Goal: Task Accomplishment & Management: Use online tool/utility

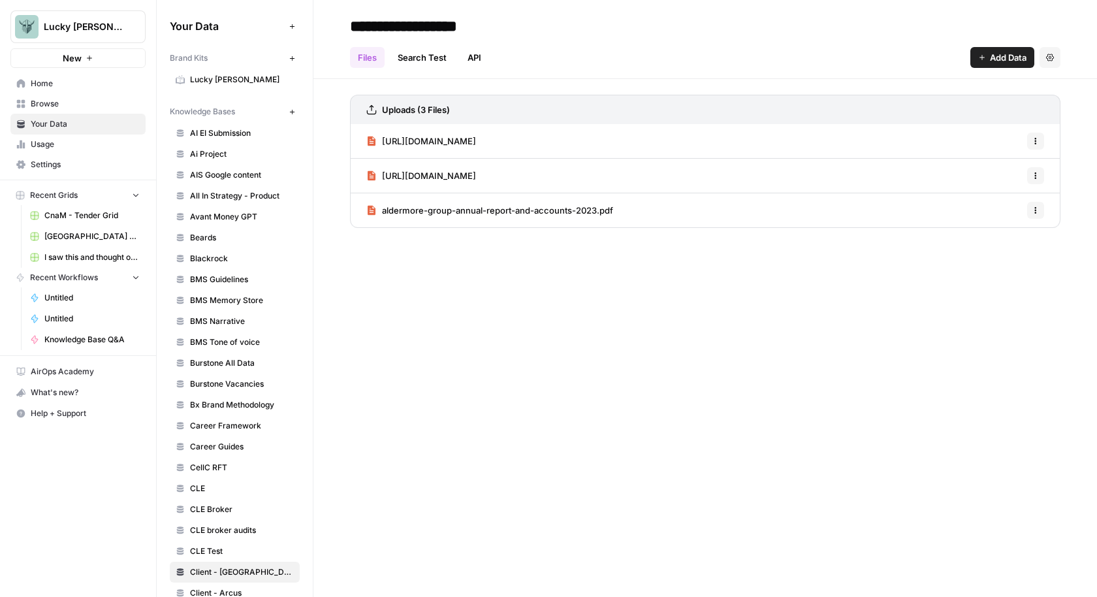
click at [48, 82] on span "Home" at bounding box center [85, 84] width 109 height 12
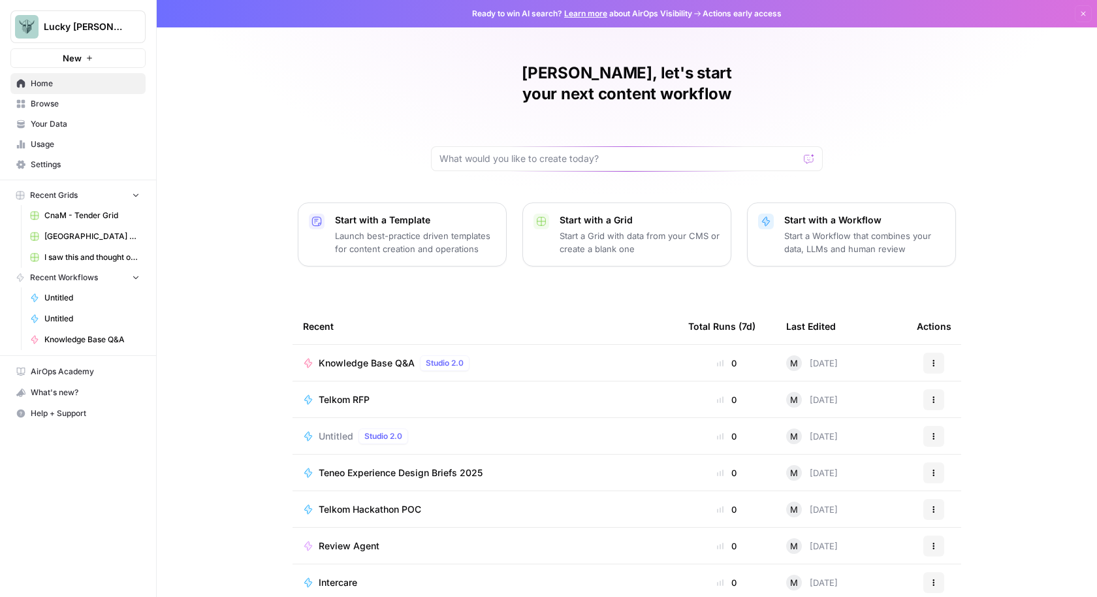
scroll to position [2, 0]
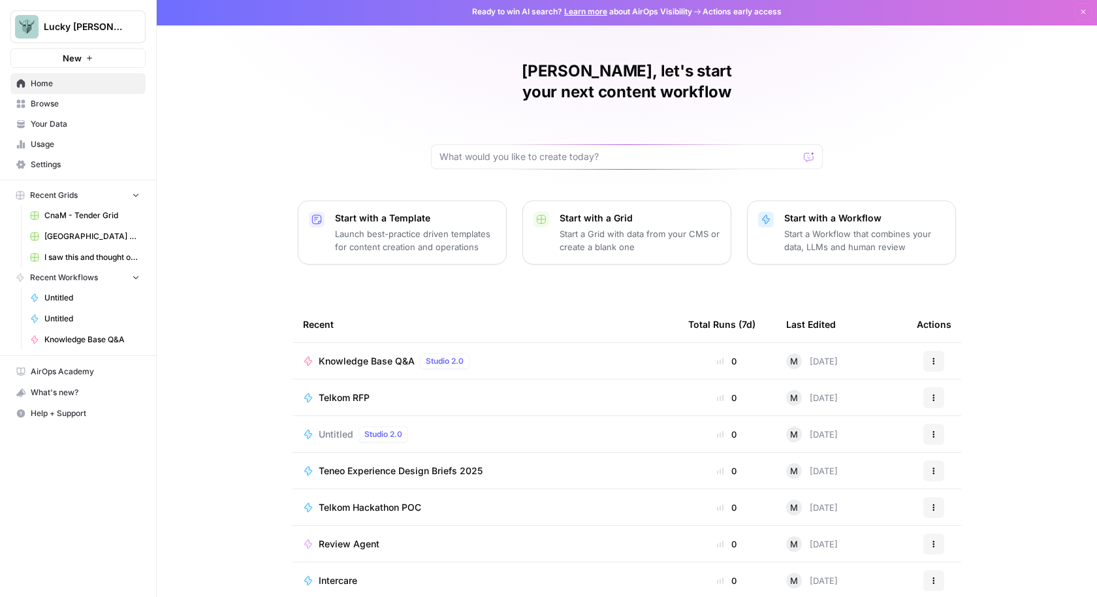
click at [935, 394] on icon "button" at bounding box center [934, 398] width 8 height 8
click at [978, 491] on span "Duplicate" at bounding box center [1001, 489] width 105 height 13
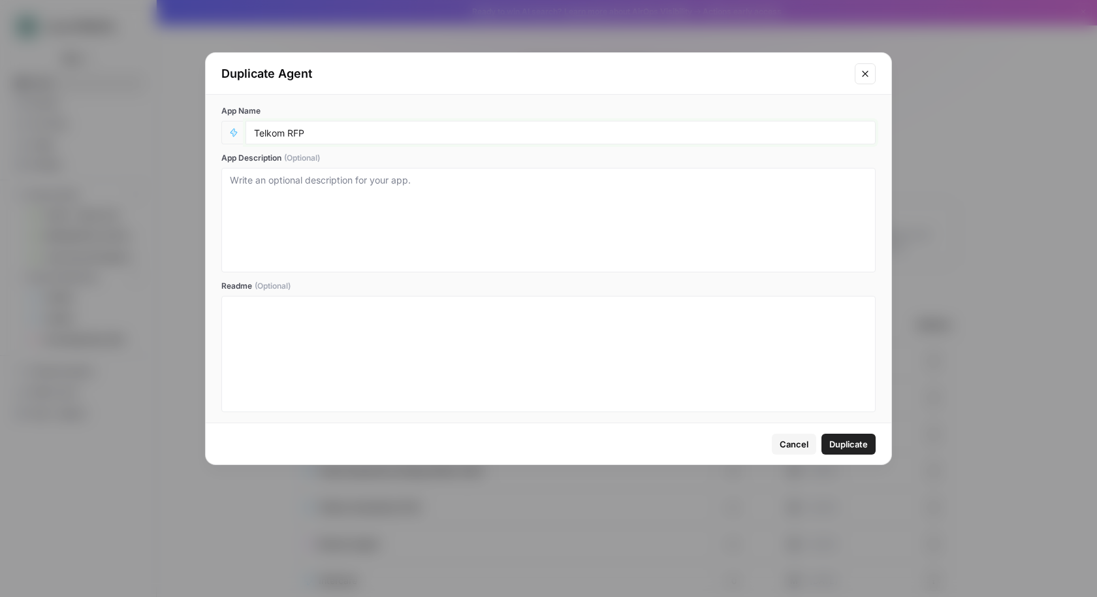
click at [300, 135] on input "Telkom RFP" at bounding box center [560, 133] width 613 height 12
type input "Investec AI Agent"
click at [486, 199] on textarea "App Description (Optional)" at bounding box center [548, 220] width 637 height 93
type textarea "AI Agent for all things Investec"
click at [850, 441] on span "Duplicate" at bounding box center [849, 444] width 39 height 13
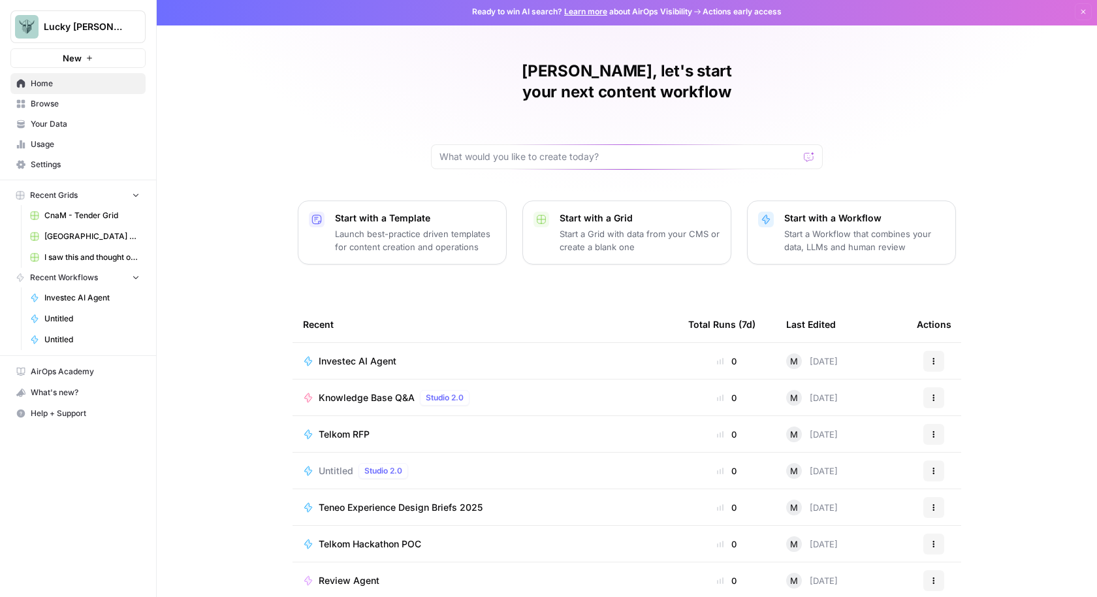
click at [939, 351] on button "Actions" at bounding box center [934, 361] width 21 height 21
click at [944, 369] on div "Edit in Studio" at bounding box center [997, 369] width 124 height 13
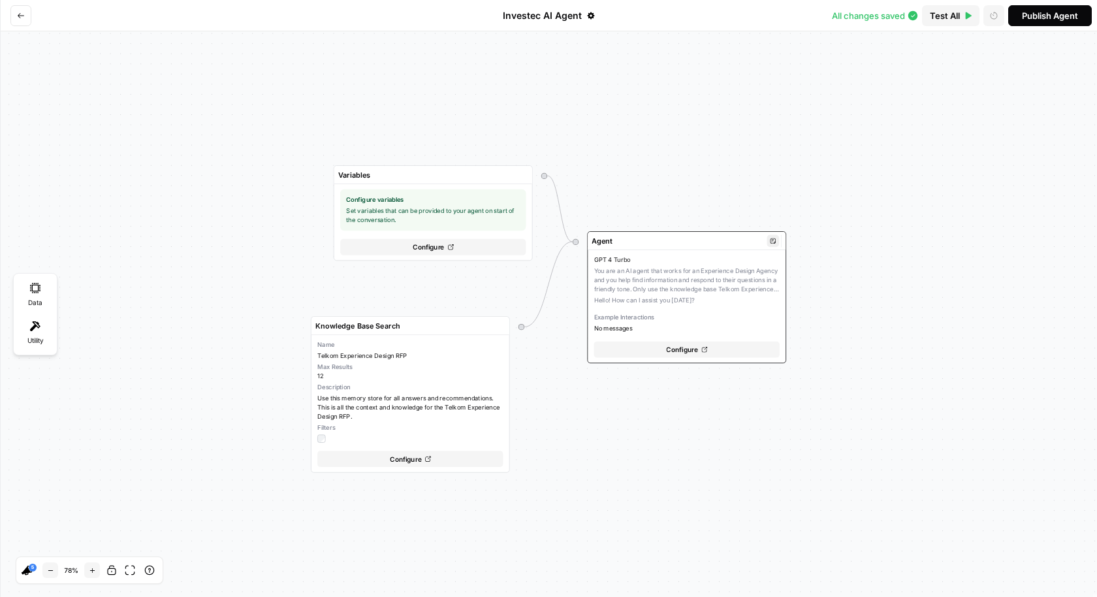
click at [706, 283] on div "GPT 4 Turbo You are an AI agent that works for an Experience Design Agency and …" at bounding box center [686, 294] width 185 height 78
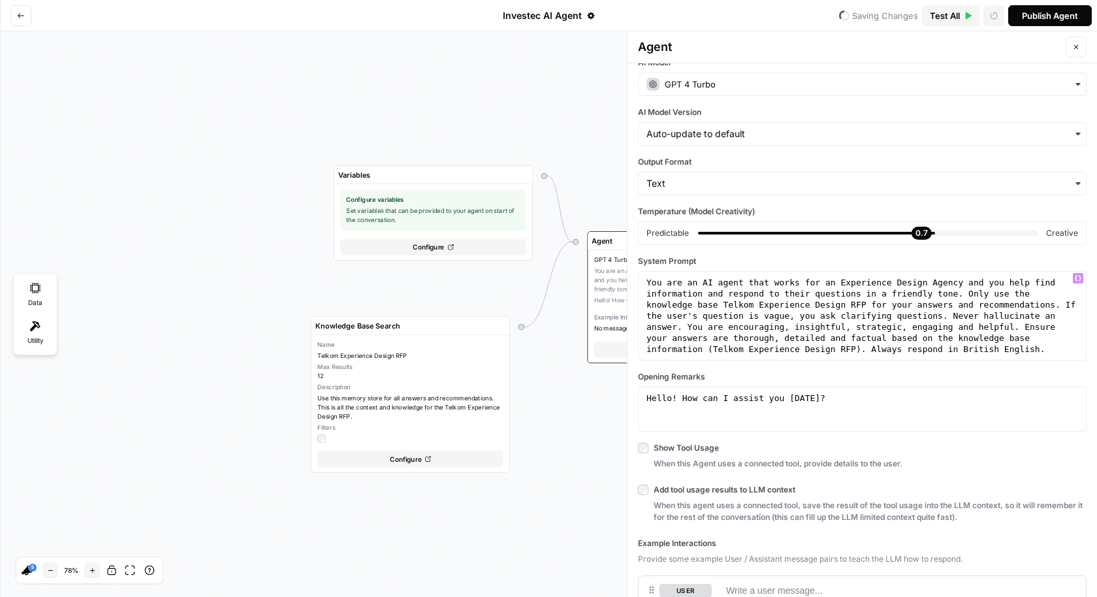
scroll to position [70, 0]
type textarea "**********"
click at [734, 303] on div "You are an AI agent that works for an Experience Design Agency and you help fin…" at bounding box center [863, 393] width 438 height 233
click at [792, 307] on div "You are an AI agent that works for an Experience Design Agency and you help fin…" at bounding box center [863, 393] width 438 height 233
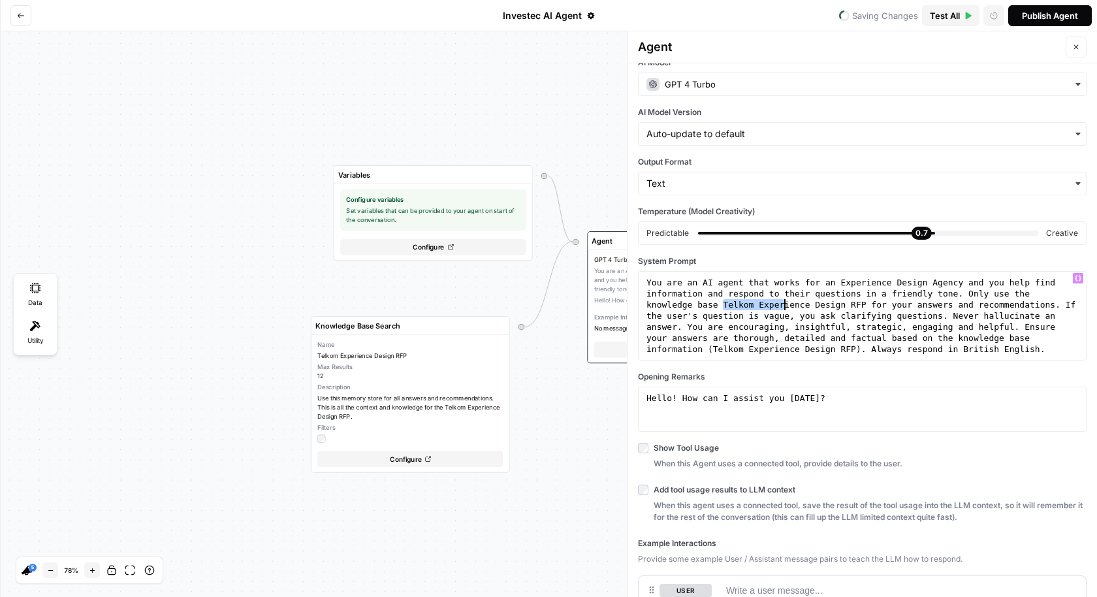
drag, startPoint x: 724, startPoint y: 303, endPoint x: 801, endPoint y: 307, distance: 77.2
click at [801, 307] on div "You are an AI agent that works for an Experience Design Agency and you help fin…" at bounding box center [863, 393] width 438 height 233
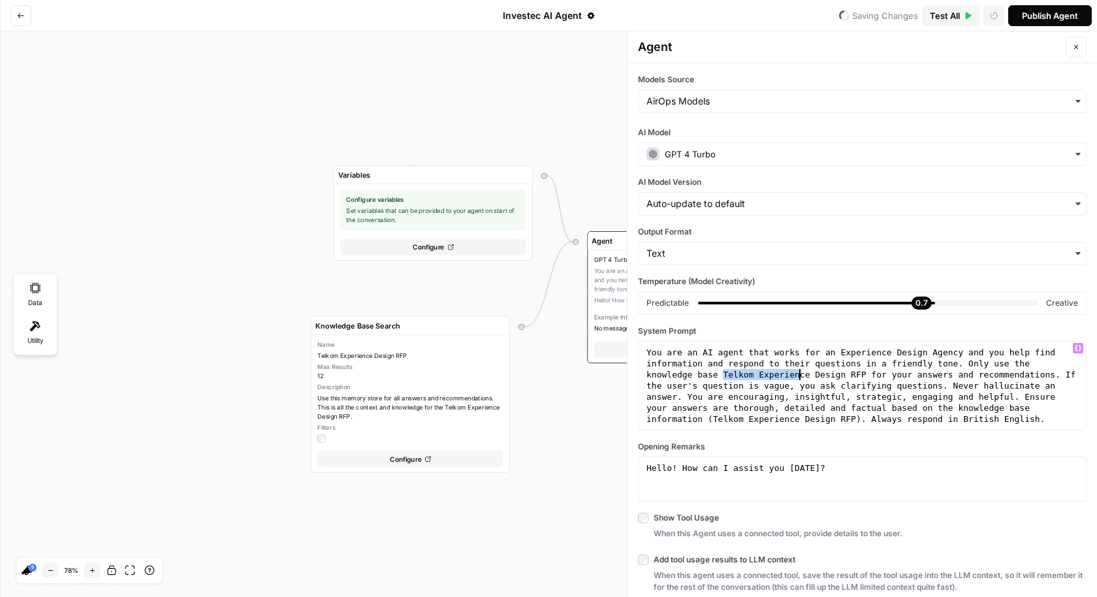
click at [271, 366] on div "Variables Configure variables Set variables that can be provided to your agent …" at bounding box center [548, 314] width 1097 height 566
click at [419, 462] on span "Configure" at bounding box center [406, 459] width 32 height 10
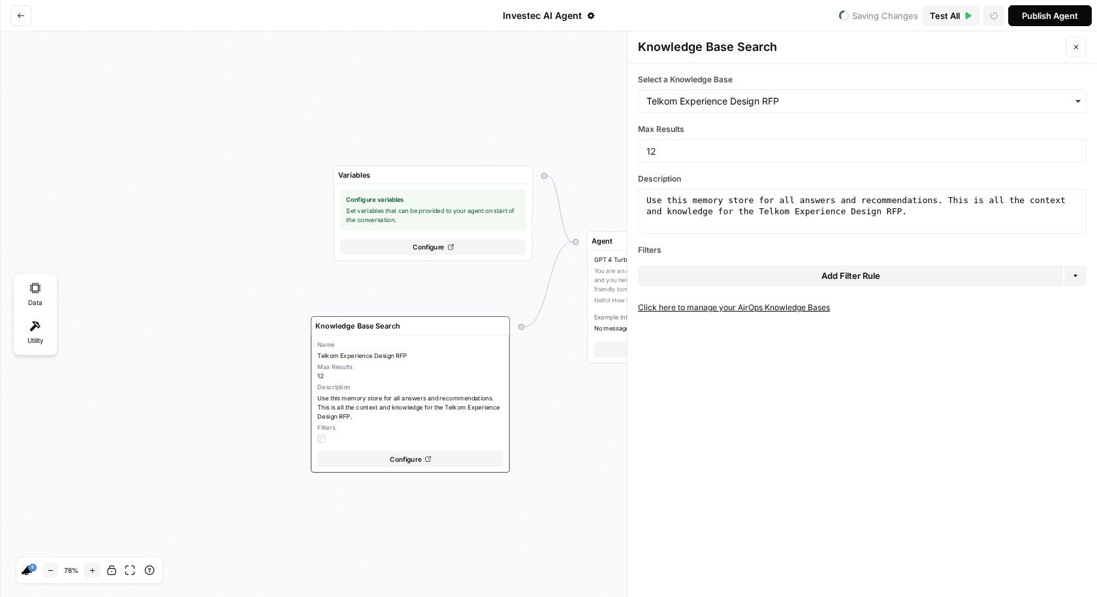
click at [767, 304] on link "Click here to manage your AirOps Knowledge Bases" at bounding box center [862, 308] width 449 height 12
click at [773, 99] on input "Select a Knowledge Base" at bounding box center [863, 101] width 432 height 13
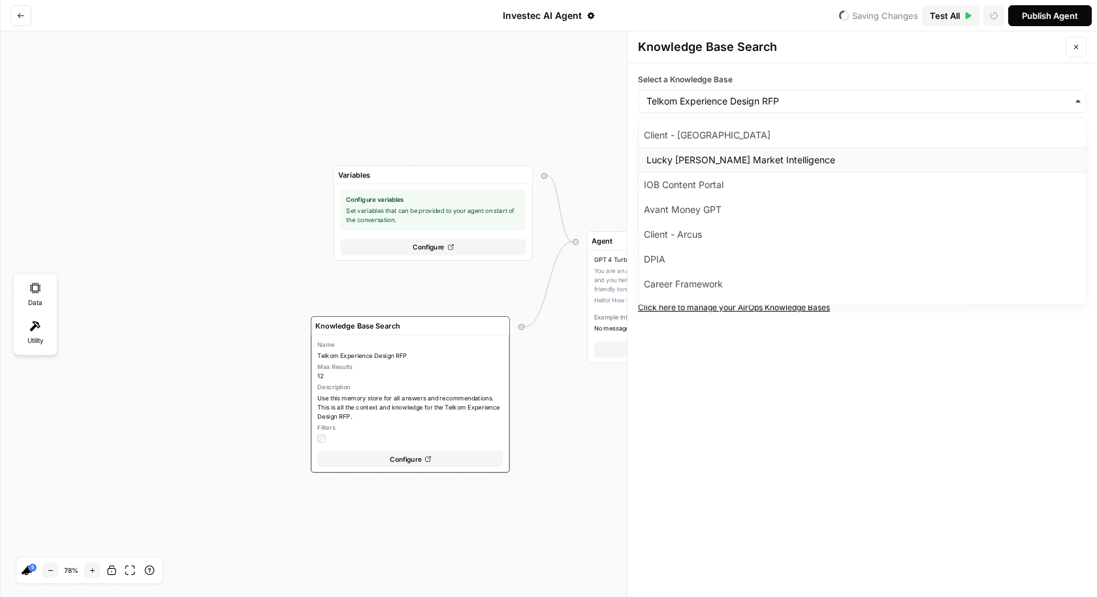
click at [769, 160] on div "Lucky [PERSON_NAME] Market Intelligence" at bounding box center [861, 160] width 447 height 25
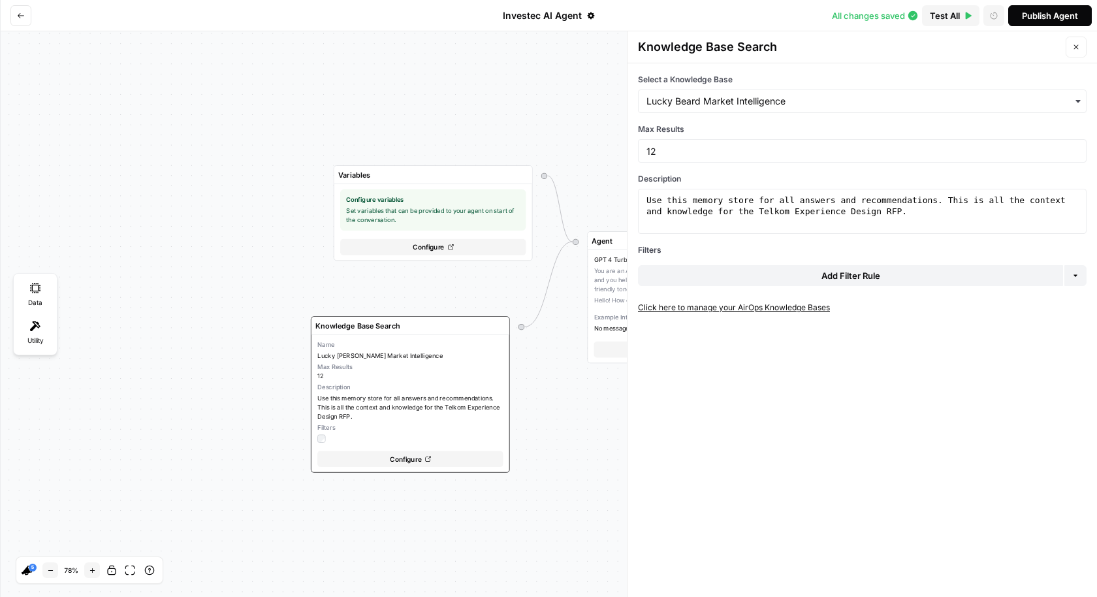
click at [545, 470] on div "Variables Configure variables Set variables that can be provided to your agent …" at bounding box center [548, 314] width 1097 height 566
click at [468, 325] on icon "button" at bounding box center [465, 326] width 6 height 6
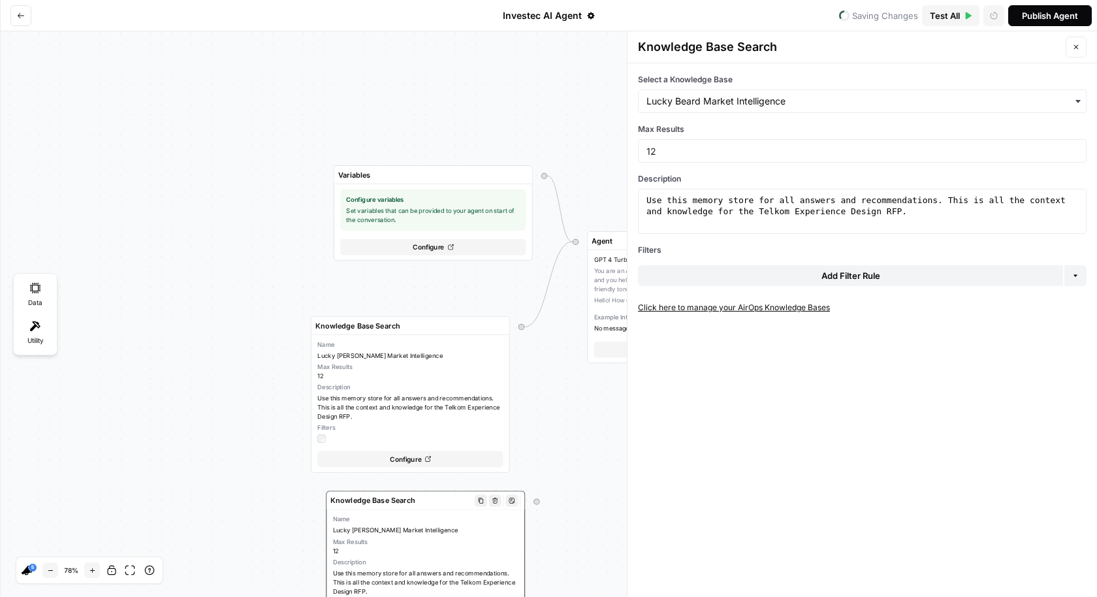
drag, startPoint x: 472, startPoint y: 358, endPoint x: 475, endPoint y: 519, distance: 161.4
click at [475, 519] on span "Name" at bounding box center [425, 519] width 185 height 9
drag, startPoint x: 541, startPoint y: 500, endPoint x: 575, endPoint y: 243, distance: 258.9
click at [575, 243] on div "Variables Configure variables Set variables that can be provided to your agent …" at bounding box center [760, 385] width 852 height 440
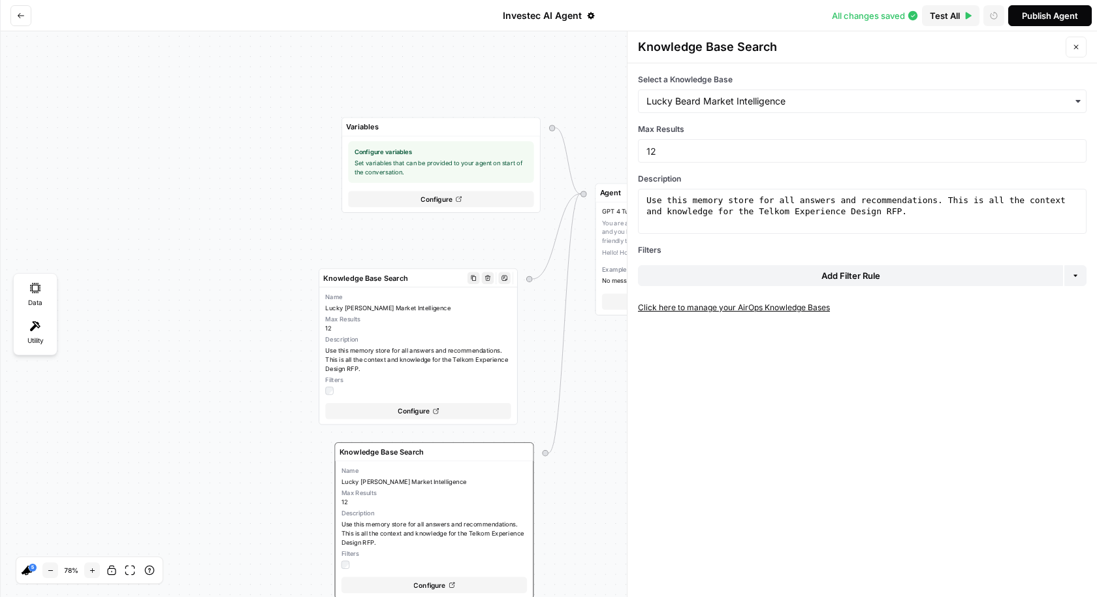
click at [496, 349] on span "Use this memory store for all answers and recommendations. This is all the cont…" at bounding box center [417, 359] width 185 height 27
click at [474, 468] on span "Name" at bounding box center [434, 470] width 185 height 9
click at [449, 350] on span "Use this memory store for all answers and recommendations. This is all the cont…" at bounding box center [417, 359] width 185 height 27
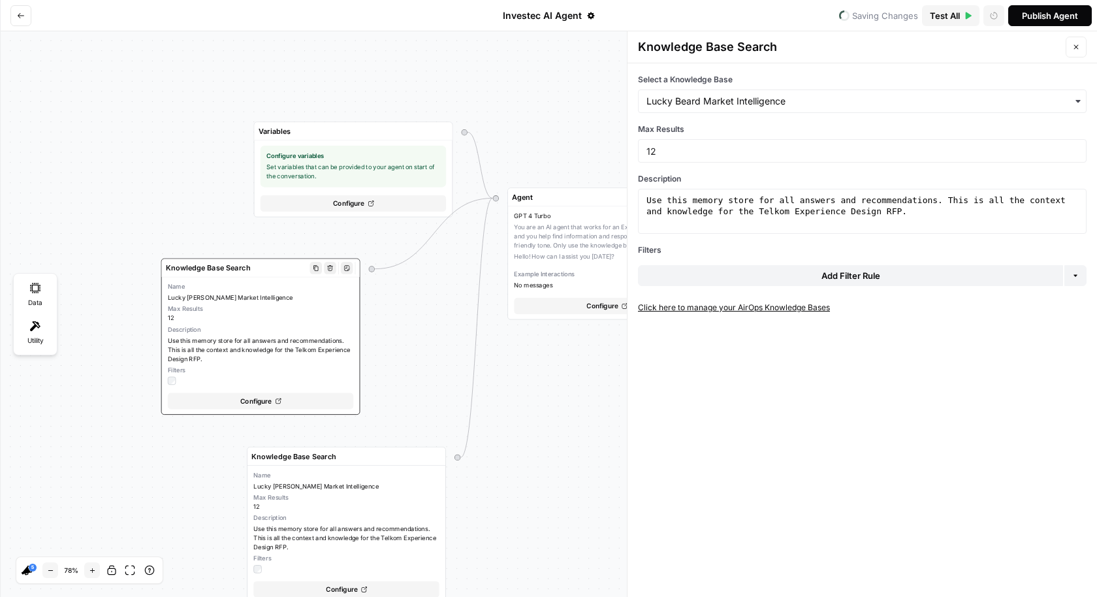
drag, startPoint x: 325, startPoint y: 310, endPoint x: 255, endPoint y: 295, distance: 71.4
click at [255, 295] on span "Lucky [PERSON_NAME] Market Intelligence" at bounding box center [260, 297] width 185 height 9
click at [820, 103] on input "Select a Knowledge Base" at bounding box center [863, 101] width 432 height 13
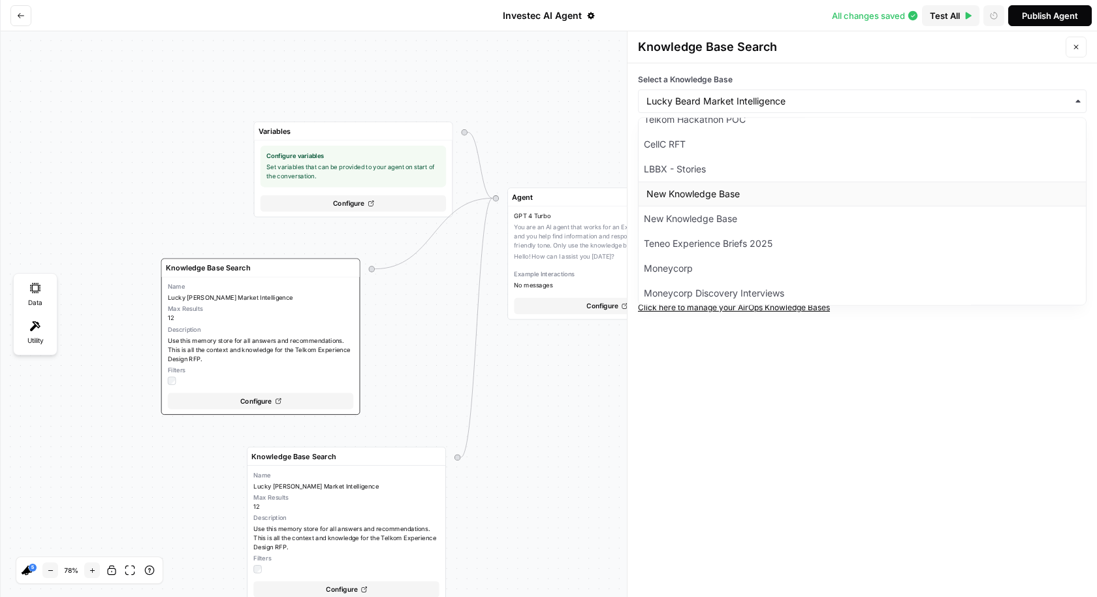
scroll to position [1931, 0]
click at [770, 301] on div "Investec Master" at bounding box center [861, 313] width 447 height 25
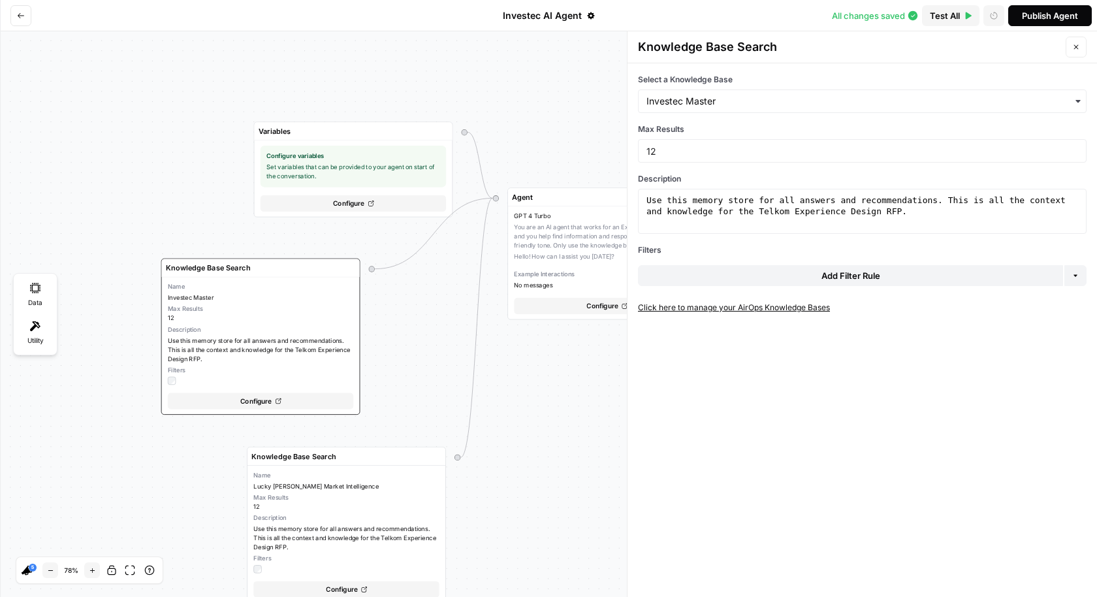
click at [574, 412] on div "Variables Configure variables Set variables that can be provided to your agent …" at bounding box center [548, 314] width 1097 height 566
click at [265, 371] on span "Filters" at bounding box center [260, 370] width 185 height 9
click at [400, 503] on div "Max Results 12" at bounding box center [345, 502] width 185 height 18
click at [559, 111] on div "Variables Configure variables Set variables that can be provided to your agent …" at bounding box center [548, 314] width 1097 height 566
click at [583, 237] on div "GPT 4 Turbo You are an AI agent that works for an Experience Design Agency and …" at bounding box center [606, 251] width 185 height 78
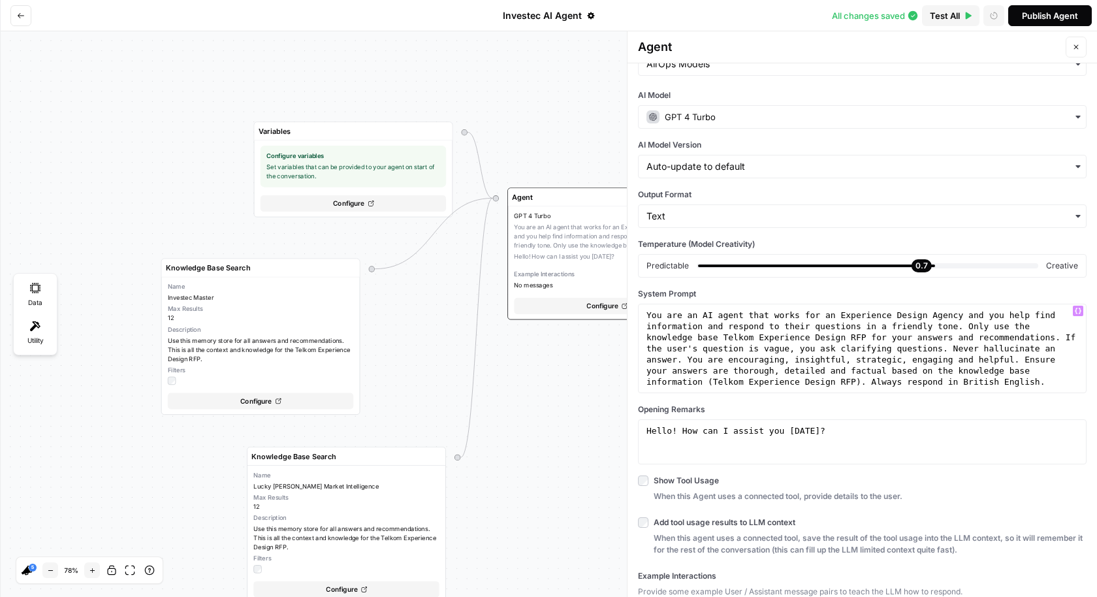
scroll to position [52, 0]
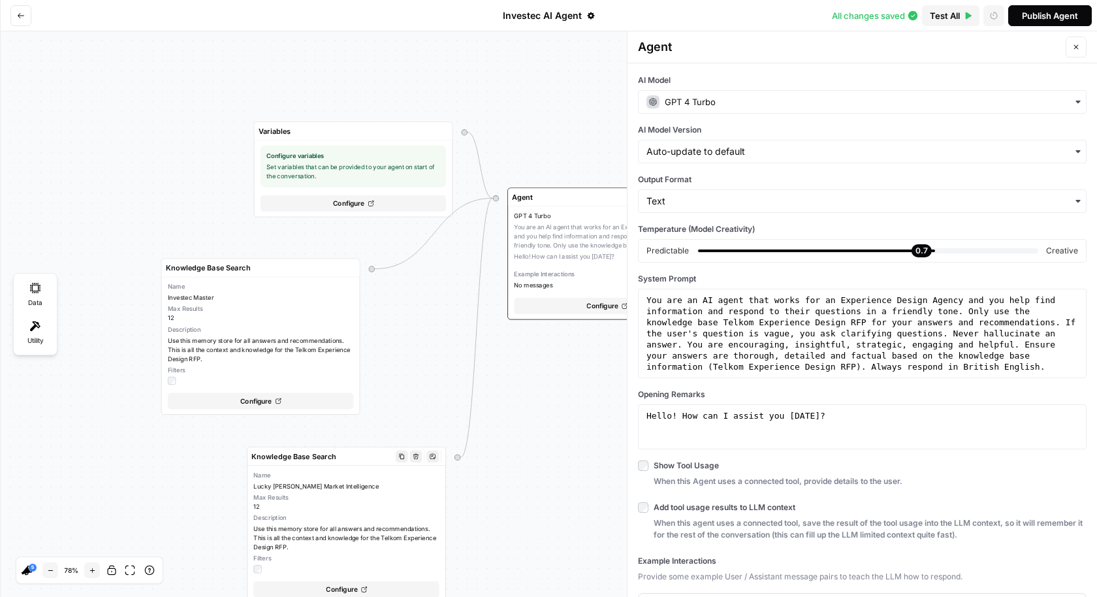
click at [379, 524] on span "Use this memory store for all answers and recommendations. This is all the cont…" at bounding box center [345, 537] width 185 height 27
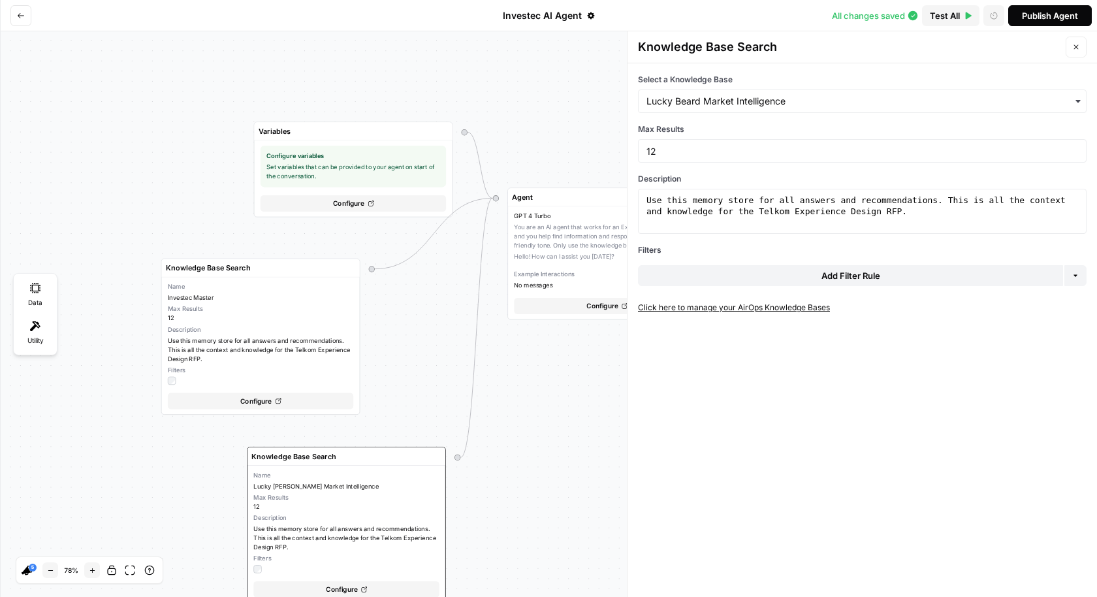
click at [489, 539] on div "Variables Configure variables Set variables that can be provided to your agent …" at bounding box center [548, 314] width 1097 height 566
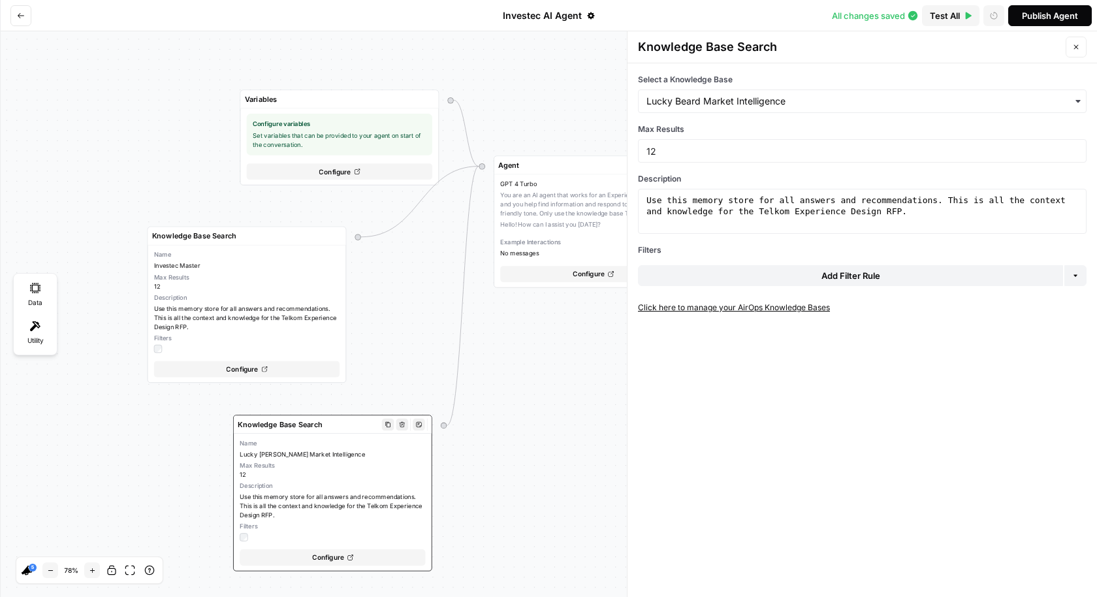
click at [386, 423] on icon "button" at bounding box center [387, 424] width 5 height 6
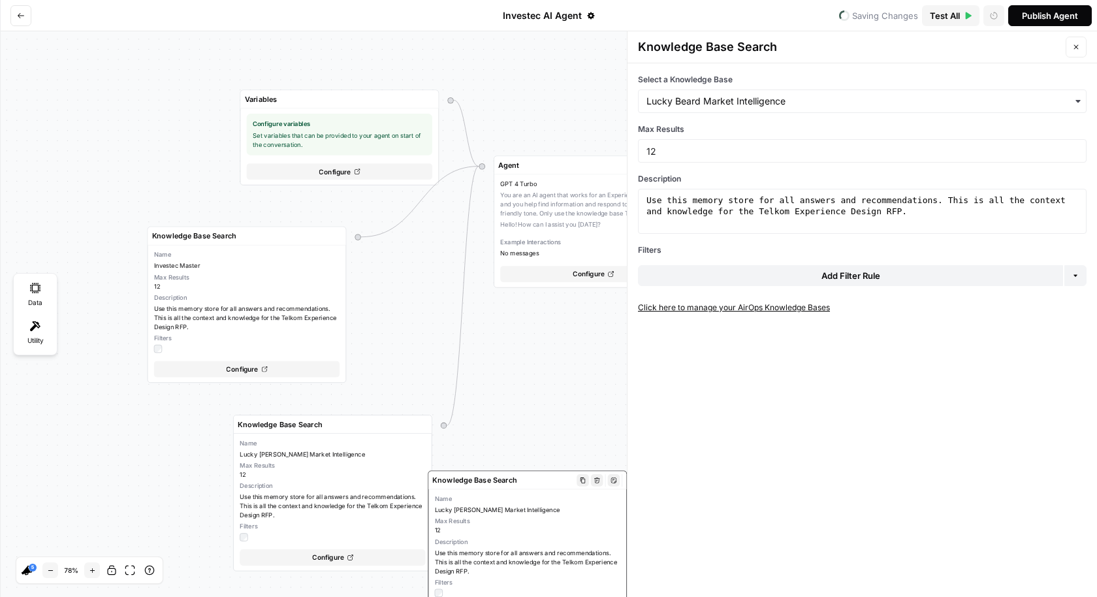
drag, startPoint x: 387, startPoint y: 490, endPoint x: 564, endPoint y: 532, distance: 181.9
click at [564, 532] on div "Max Results 12" at bounding box center [527, 526] width 185 height 18
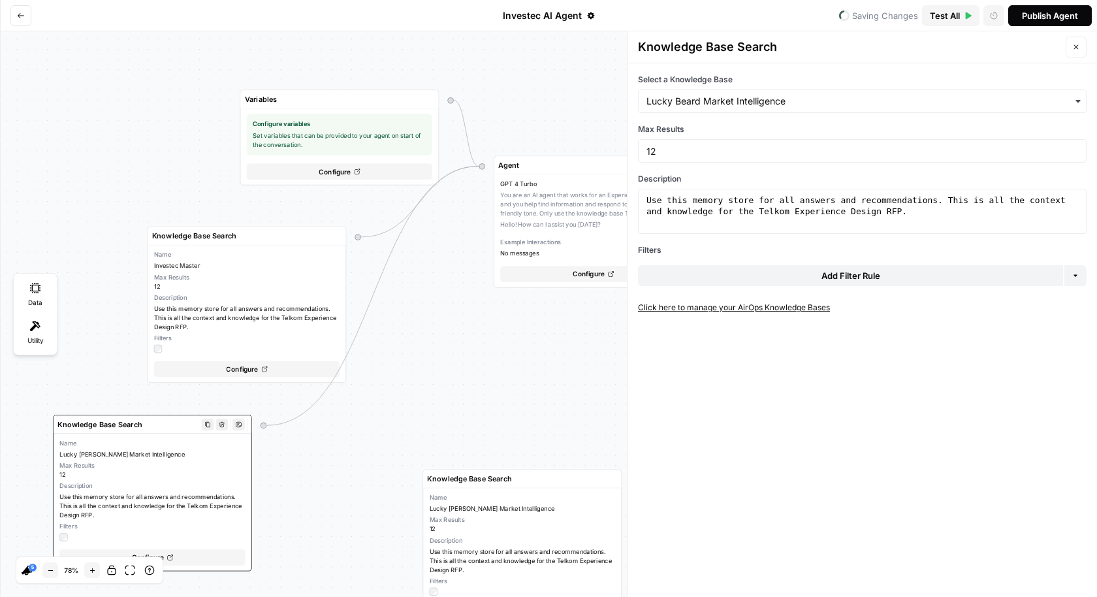
drag, startPoint x: 345, startPoint y: 487, endPoint x: 164, endPoint y: 487, distance: 180.9
click at [164, 487] on span "Description" at bounding box center [151, 485] width 185 height 9
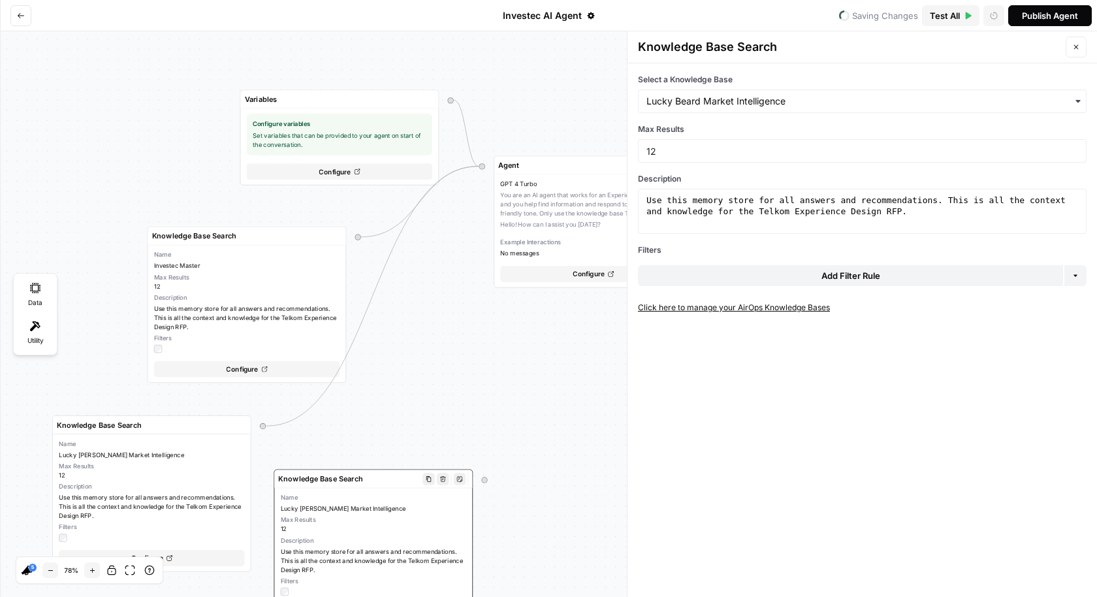
drag, startPoint x: 531, startPoint y: 504, endPoint x: 382, endPoint y: 504, distance: 148.9
click at [382, 504] on span "Lucky [PERSON_NAME] Market Intelligence" at bounding box center [373, 508] width 185 height 9
drag, startPoint x: 487, startPoint y: 479, endPoint x: 479, endPoint y: 162, distance: 317.5
click at [479, 162] on div "Variables Configure variables Set variables that can be provided to your agent …" at bounding box center [666, 310] width 852 height 440
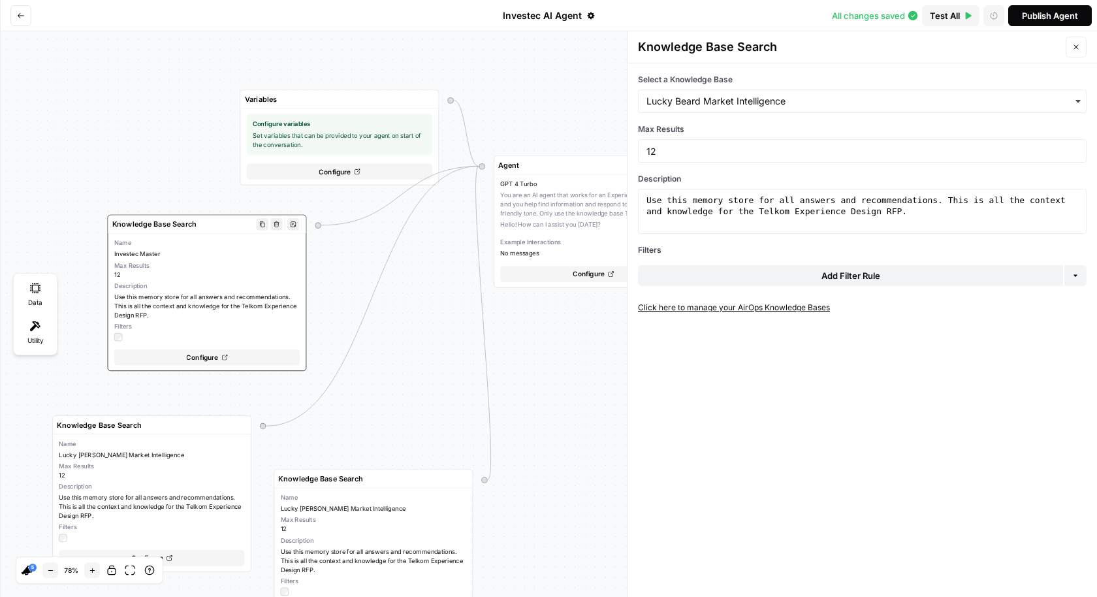
drag, startPoint x: 221, startPoint y: 304, endPoint x: 163, endPoint y: 289, distance: 60.0
click at [163, 293] on span "Use this memory store for all answers and recommendations. This is all the cont…" at bounding box center [206, 306] width 185 height 27
click at [366, 518] on span "Max Results" at bounding box center [373, 519] width 185 height 9
click at [1074, 101] on icon "button" at bounding box center [1078, 101] width 10 height 10
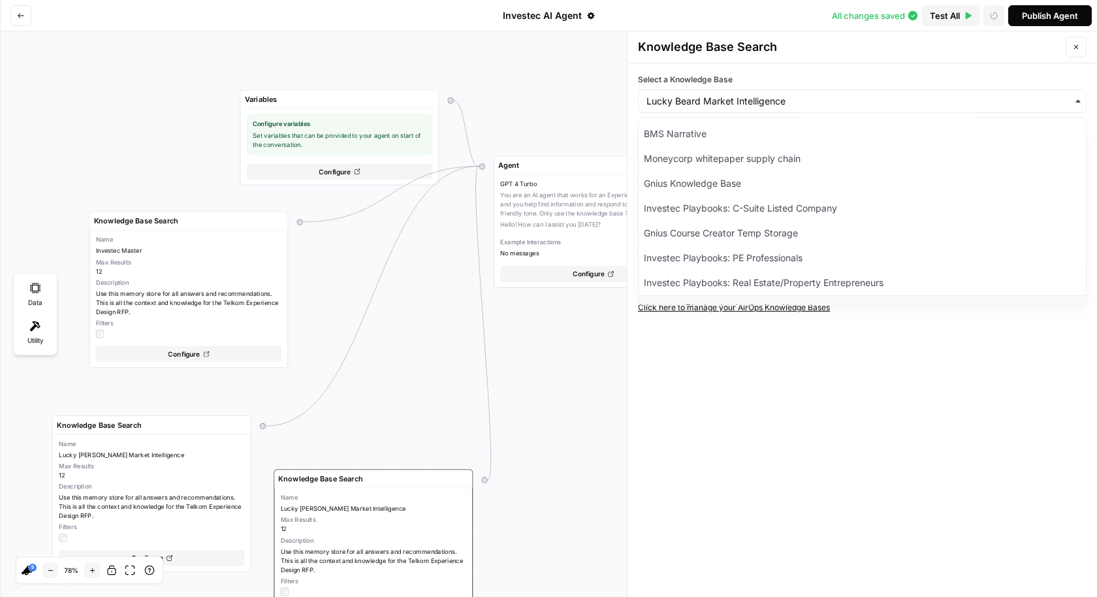
scroll to position [1645, 0]
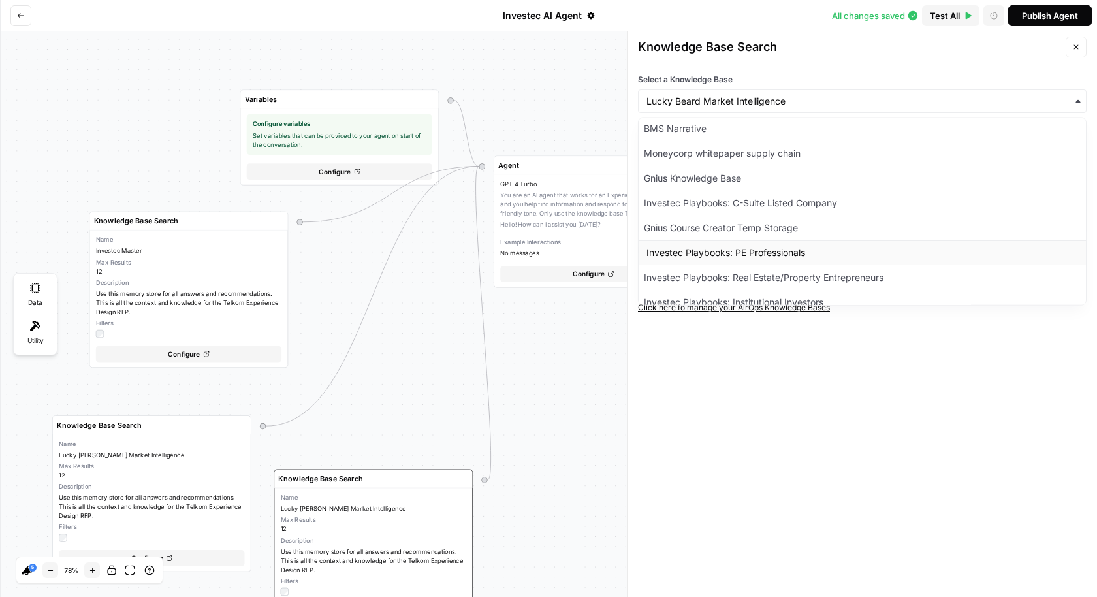
click at [939, 240] on div "Investec Playbooks: PE Professionals" at bounding box center [861, 252] width 447 height 25
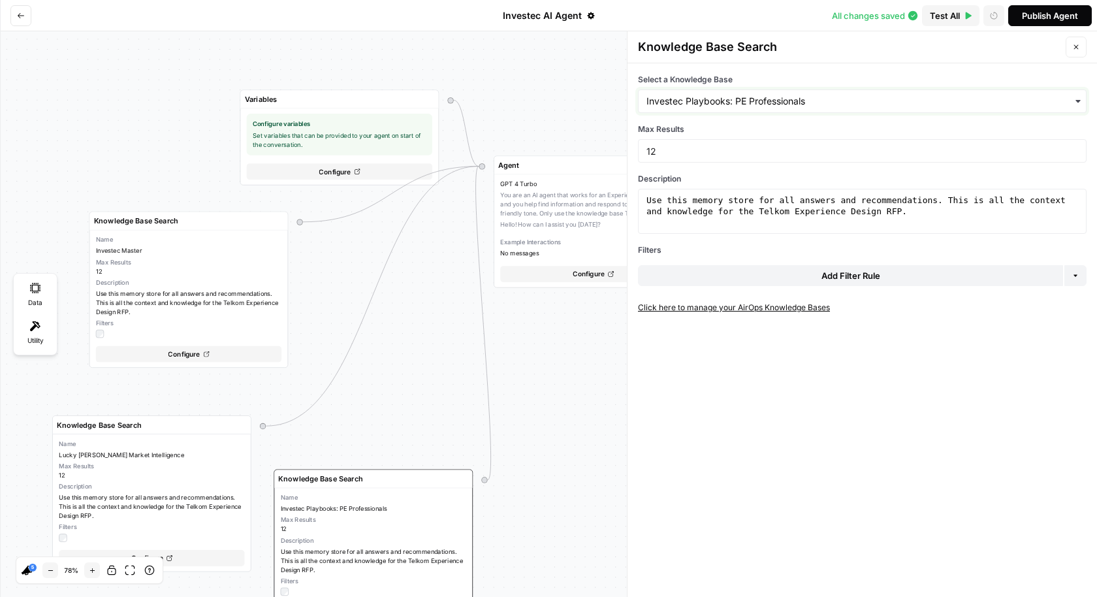
drag, startPoint x: 805, startPoint y: 98, endPoint x: 631, endPoint y: 97, distance: 174.4
click at [631, 97] on div "Select a Knowledge Base Max Results 12 Description 1 Use this memory store for …" at bounding box center [863, 330] width 470 height 534
drag, startPoint x: 843, startPoint y: 99, endPoint x: 637, endPoint y: 91, distance: 205.2
click at [638, 91] on div "button" at bounding box center [862, 101] width 449 height 24
type input "segment"
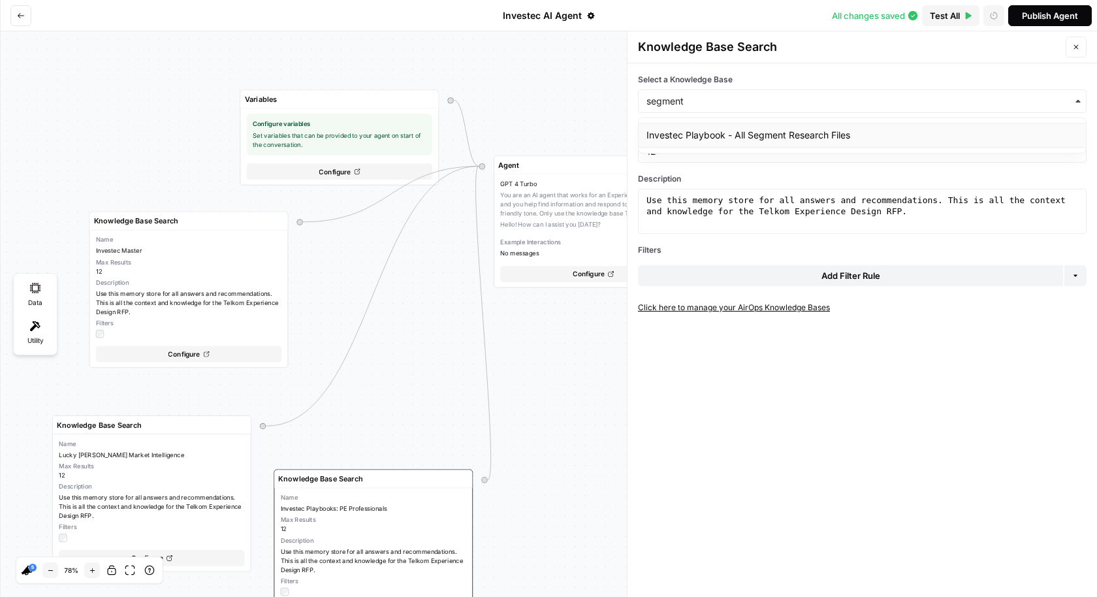
click at [698, 133] on div "Investec Playbook - All Segment Research Files" at bounding box center [862, 135] width 447 height 25
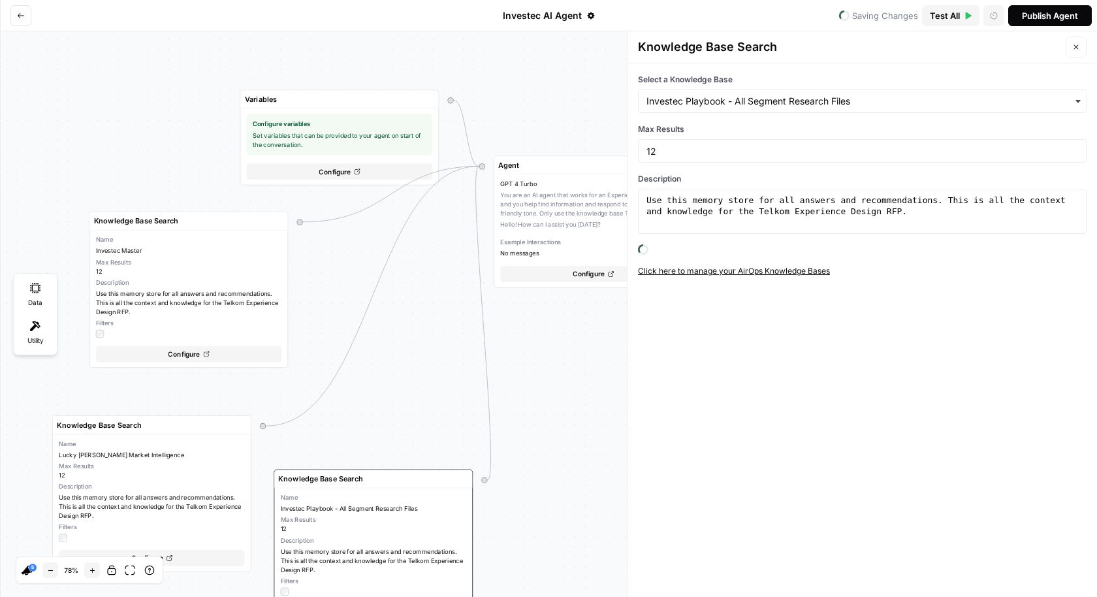
click at [577, 108] on div "Variables Configure variables Set variables that can be provided to your agent …" at bounding box center [548, 314] width 1097 height 566
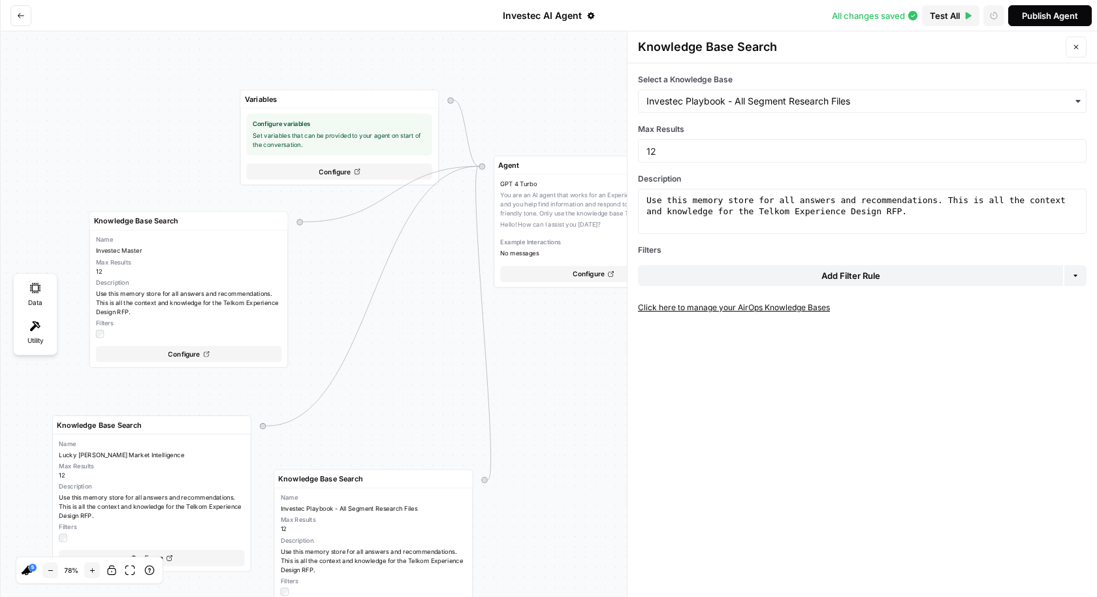
click at [558, 372] on div "Variables Configure variables Set variables that can be provided to your agent …" at bounding box center [548, 314] width 1097 height 566
click at [1075, 38] on button "Close" at bounding box center [1076, 47] width 21 height 21
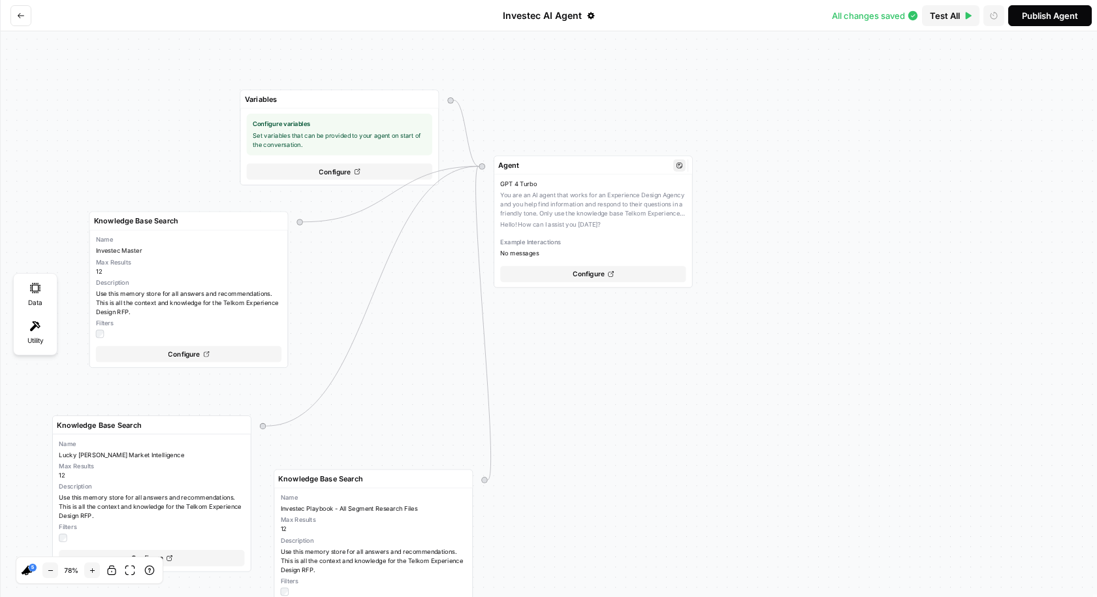
click at [637, 210] on div "GPT 4 Turbo You are an AI agent that works for an Experience Design Agency and …" at bounding box center [592, 219] width 185 height 78
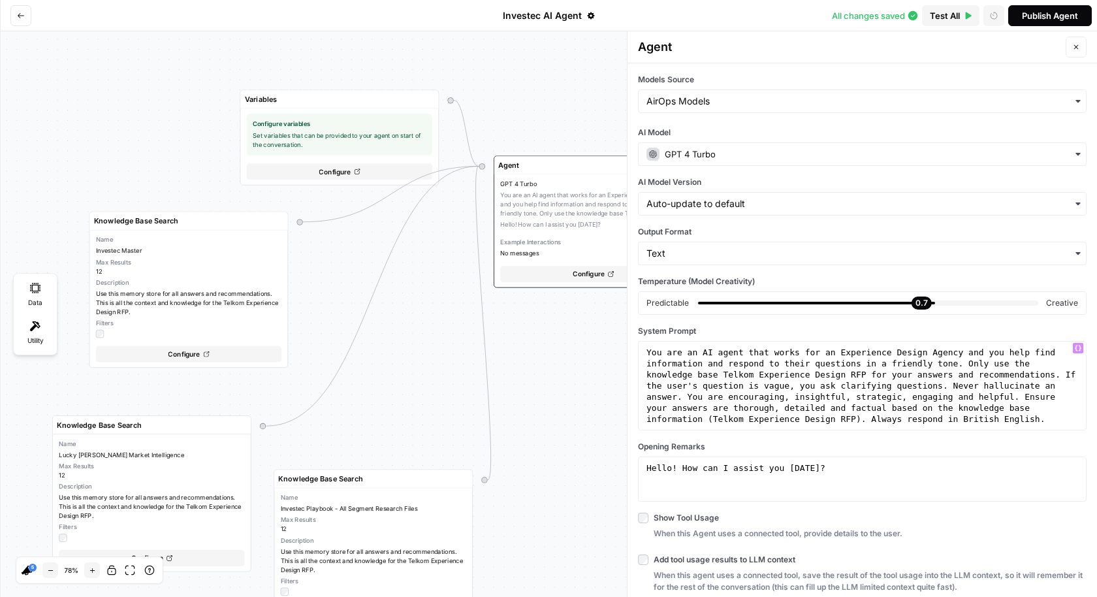
click at [724, 380] on div "You are an AI agent that works for an Experience Design Agency and you help fin…" at bounding box center [863, 463] width 438 height 233
click at [696, 372] on div "You are an AI agent that works for an Experience Design Agency and you help fin…" at bounding box center [863, 463] width 438 height 233
drag, startPoint x: 716, startPoint y: 372, endPoint x: 865, endPoint y: 371, distance: 148.9
click at [865, 371] on div "You are an AI agent that works for an Experience Design Agency and you help fin…" at bounding box center [863, 463] width 438 height 233
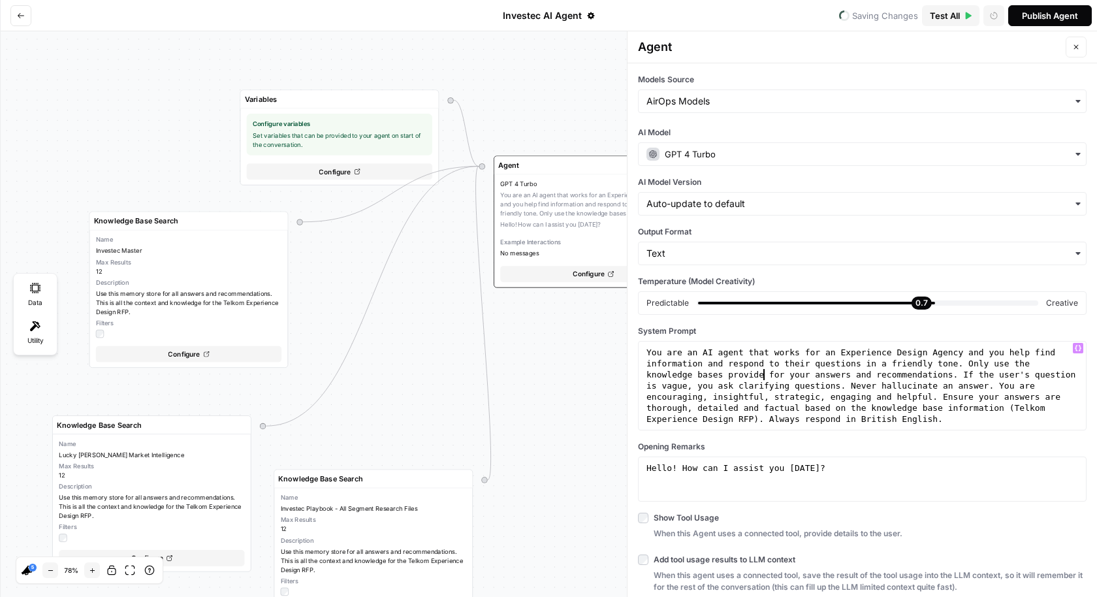
type textarea "**********"
drag, startPoint x: 1025, startPoint y: 405, endPoint x: 758, endPoint y: 418, distance: 266.8
click at [758, 418] on div "You are an AI agent that works for an Experience Design Agency and you help fin…" at bounding box center [863, 463] width 438 height 233
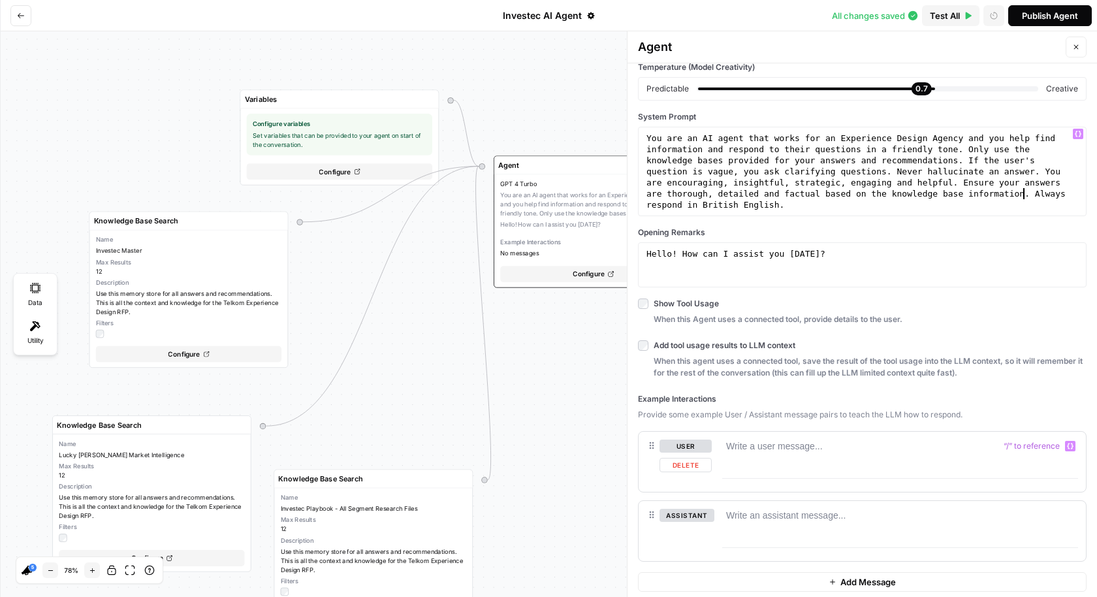
scroll to position [0, 0]
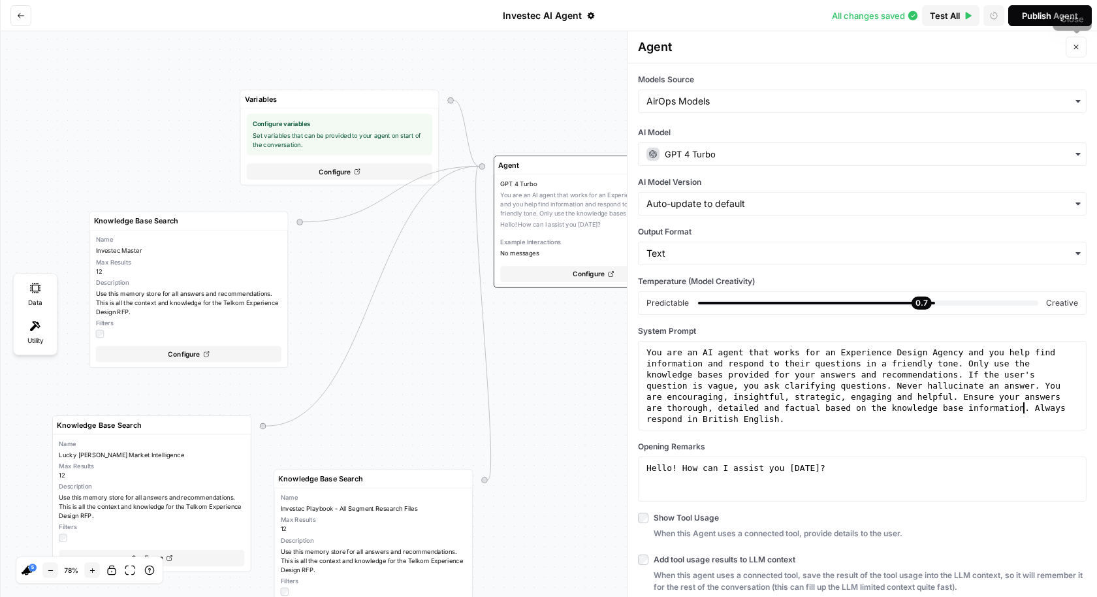
click at [1054, 19] on div "Publish Agent" at bounding box center [1050, 15] width 56 height 13
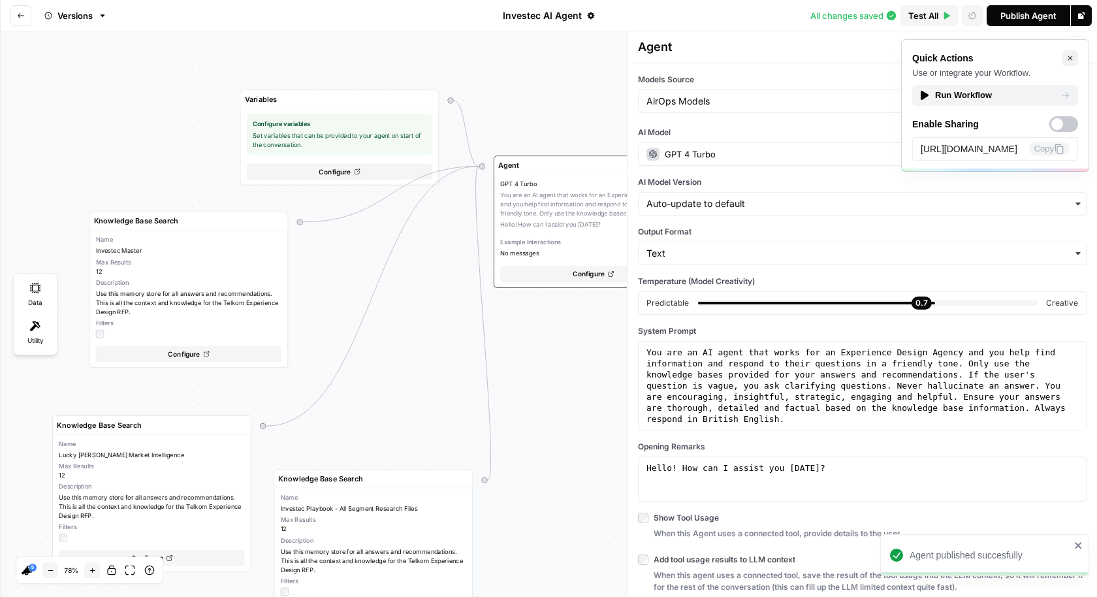
click at [950, 90] on div "Run Workflow" at bounding box center [996, 95] width 152 height 13
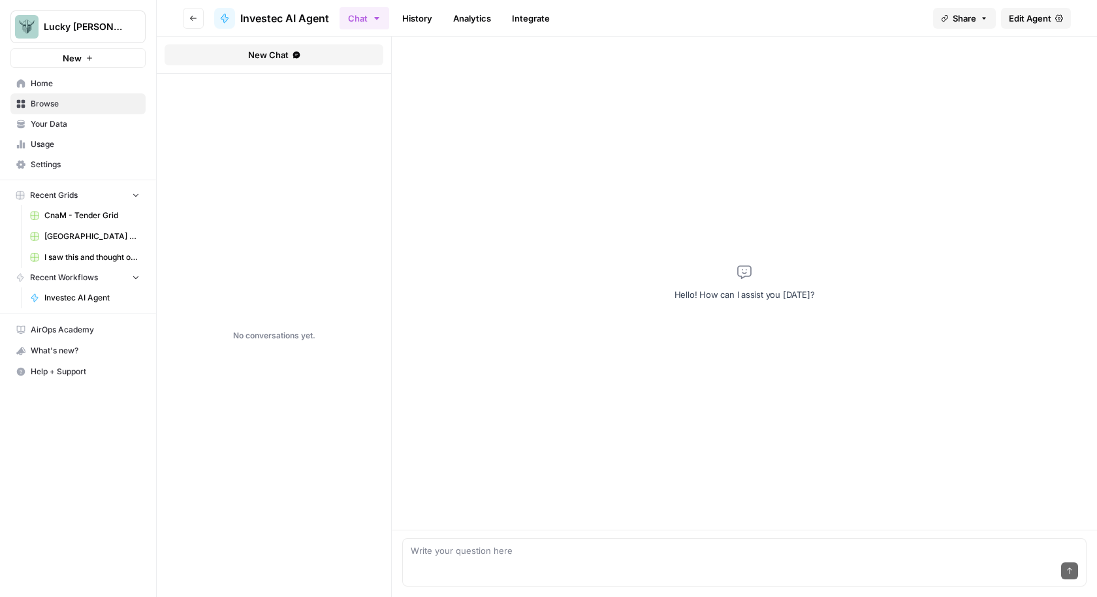
click at [1043, 20] on span "Edit Agent" at bounding box center [1030, 18] width 42 height 13
click at [535, 555] on textarea at bounding box center [745, 550] width 668 height 13
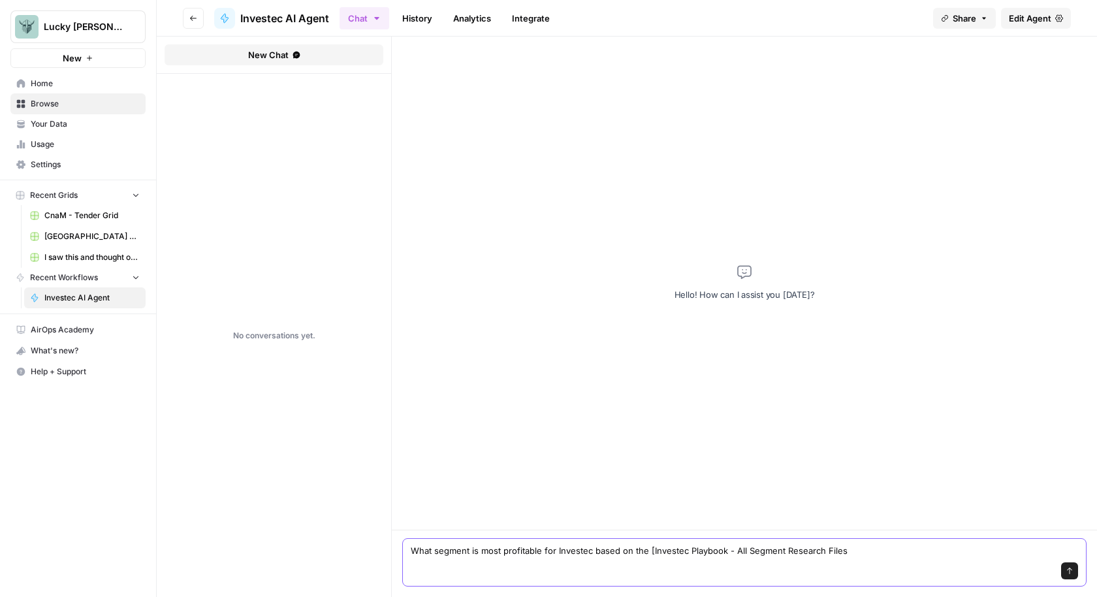
type textarea "What segment is most profitable for Investec based on the [Investec Playbook - …"
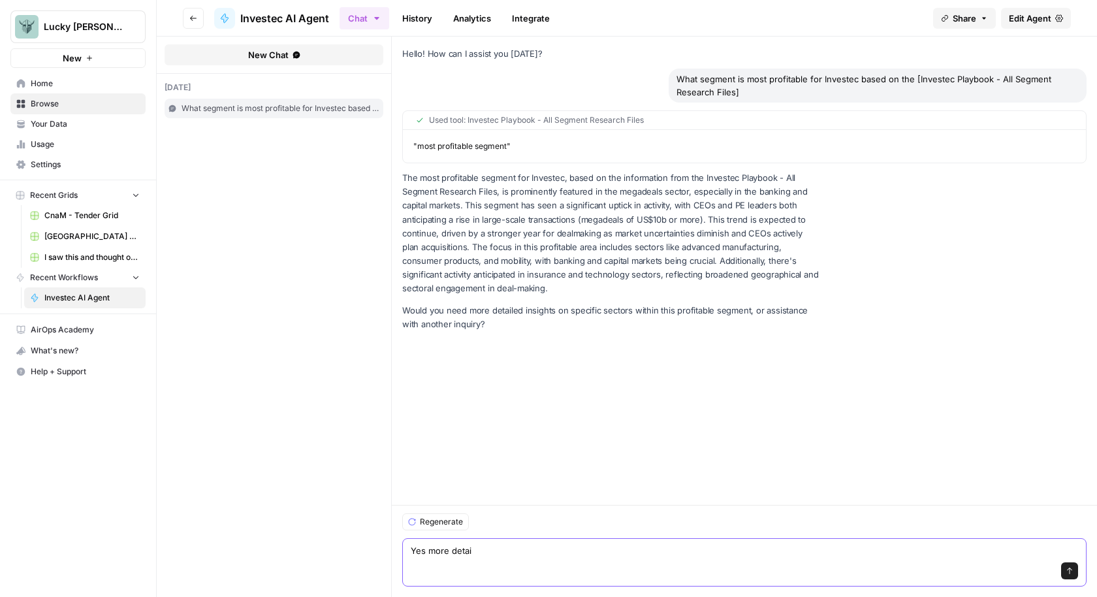
type textarea "Yes more detail"
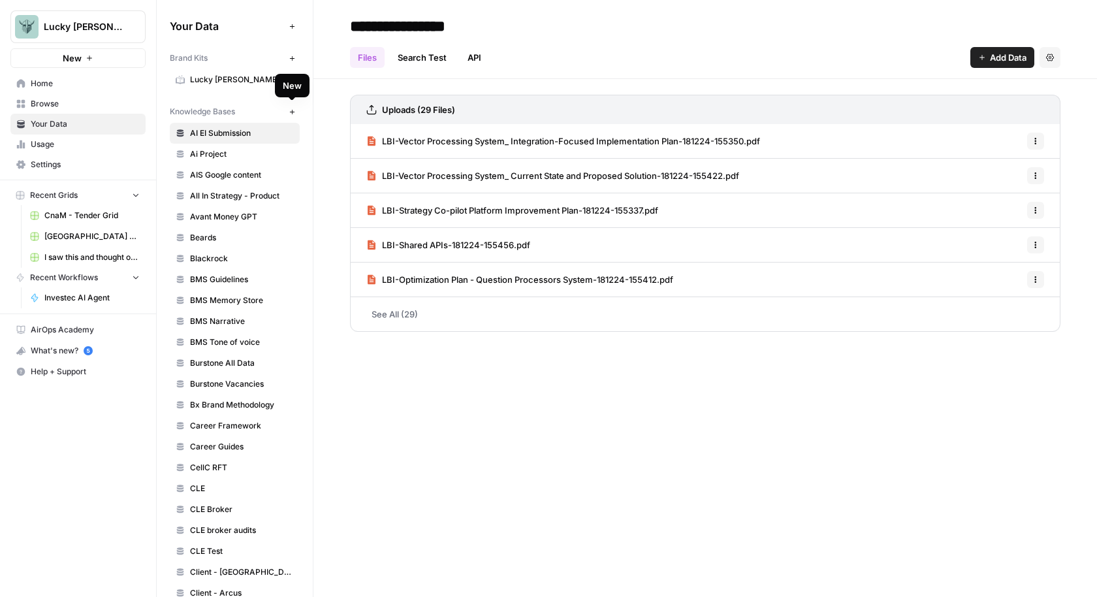
click at [289, 111] on icon "button" at bounding box center [292, 111] width 7 height 7
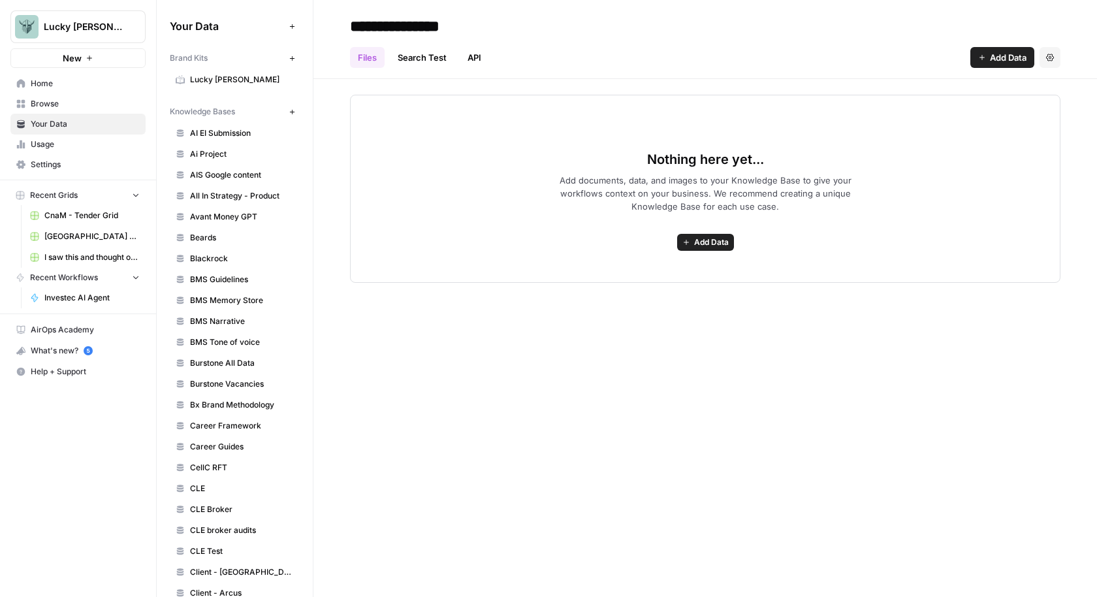
type input "**********"
click at [688, 313] on div "**********" at bounding box center [706, 298] width 784 height 597
click at [607, 315] on div "**********" at bounding box center [706, 298] width 784 height 597
click at [430, 57] on link "Search Test" at bounding box center [422, 57] width 65 height 21
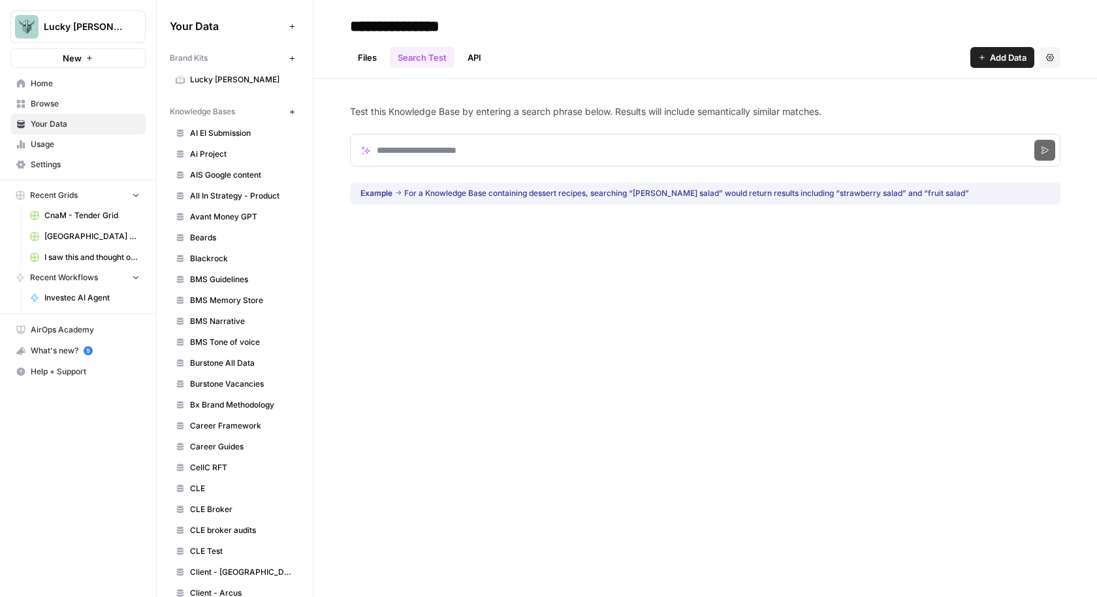
click at [366, 53] on link "Files" at bounding box center [367, 57] width 35 height 21
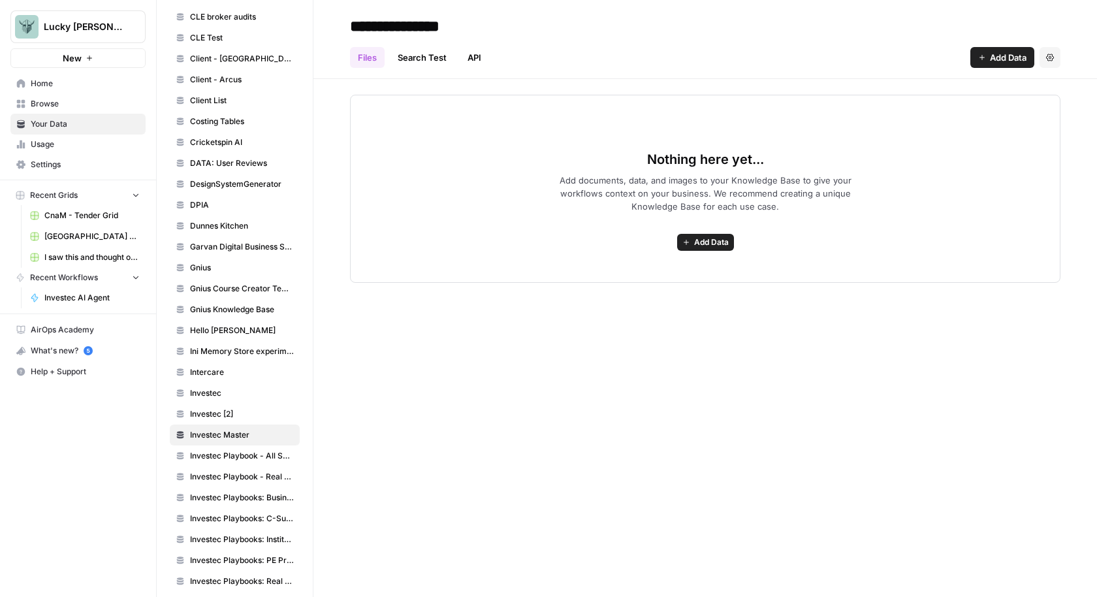
scroll to position [676, 0]
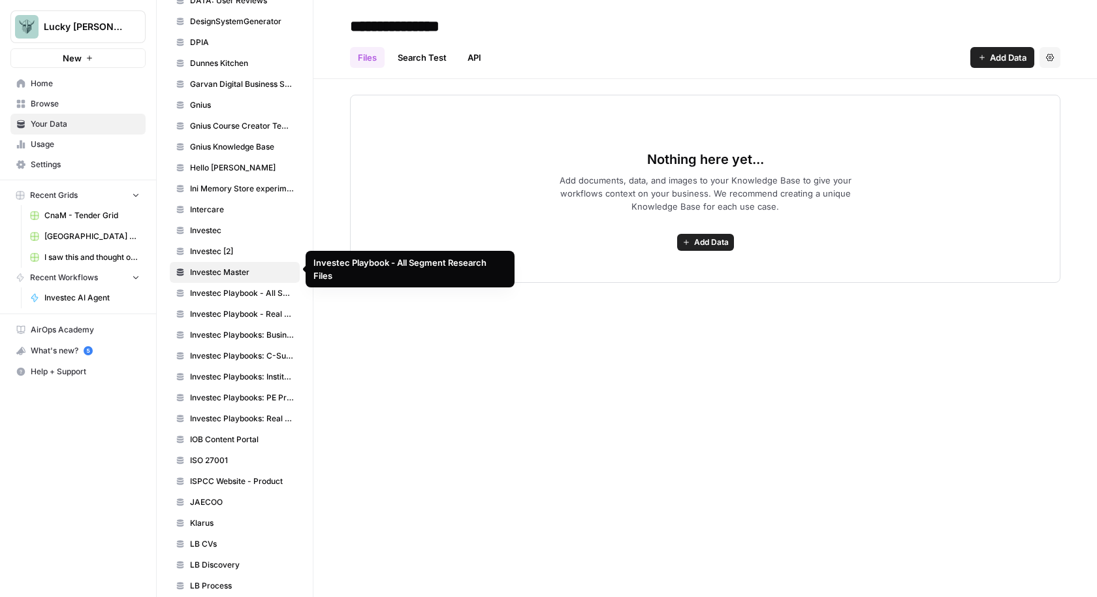
click at [244, 287] on span "Investec Playbook - All Segment Research Files" at bounding box center [242, 293] width 104 height 12
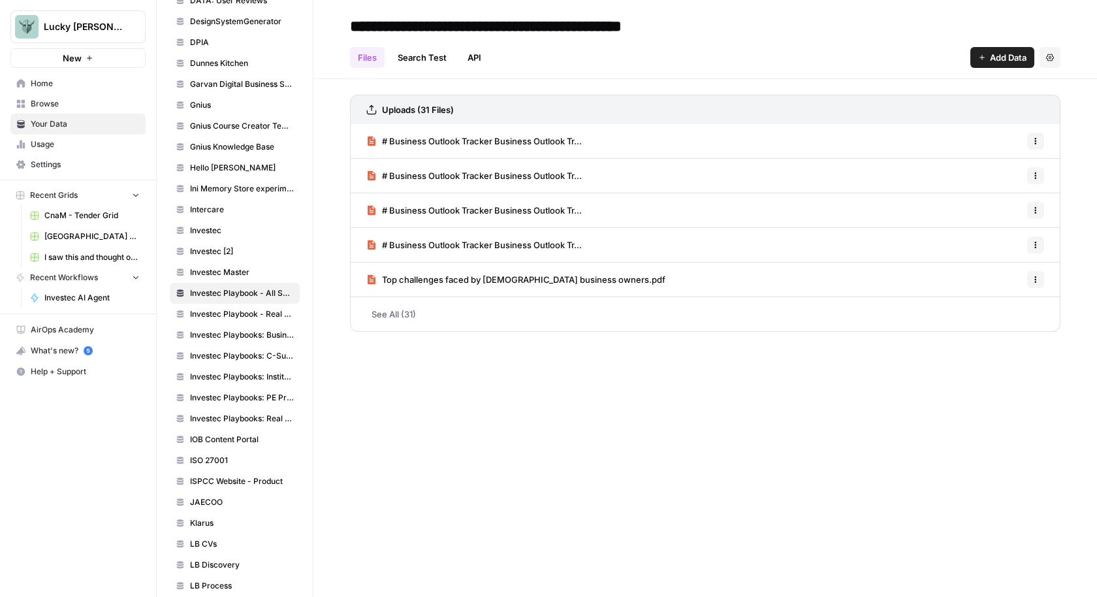
click at [252, 308] on span "Investec Playbook - Real Estate" at bounding box center [242, 314] width 104 height 12
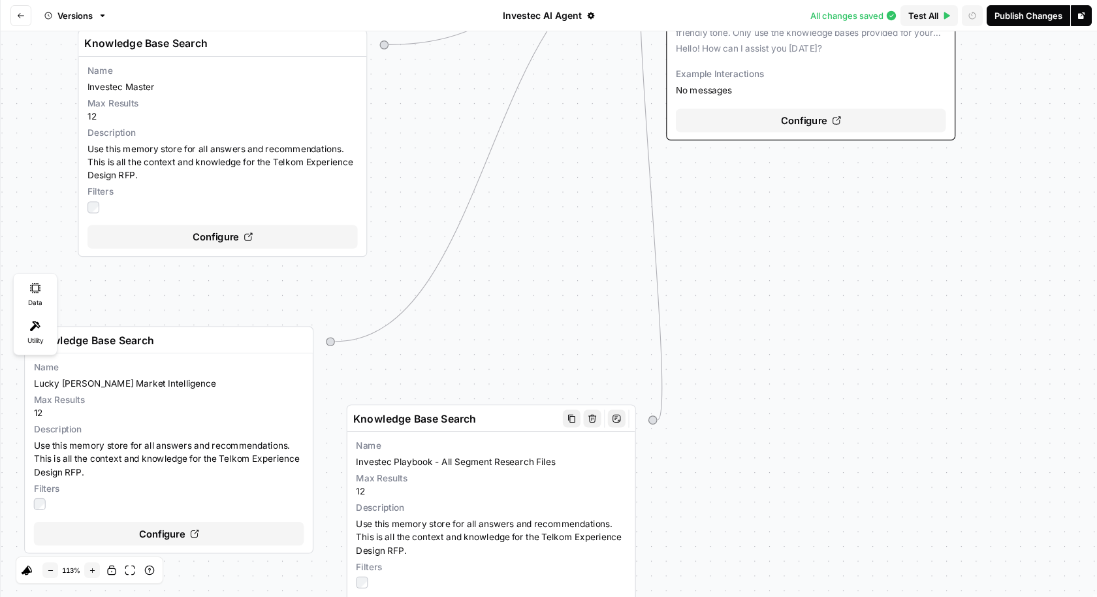
click at [493, 463] on span "Investec Playbook - All Segment Research Files" at bounding box center [491, 461] width 270 height 13
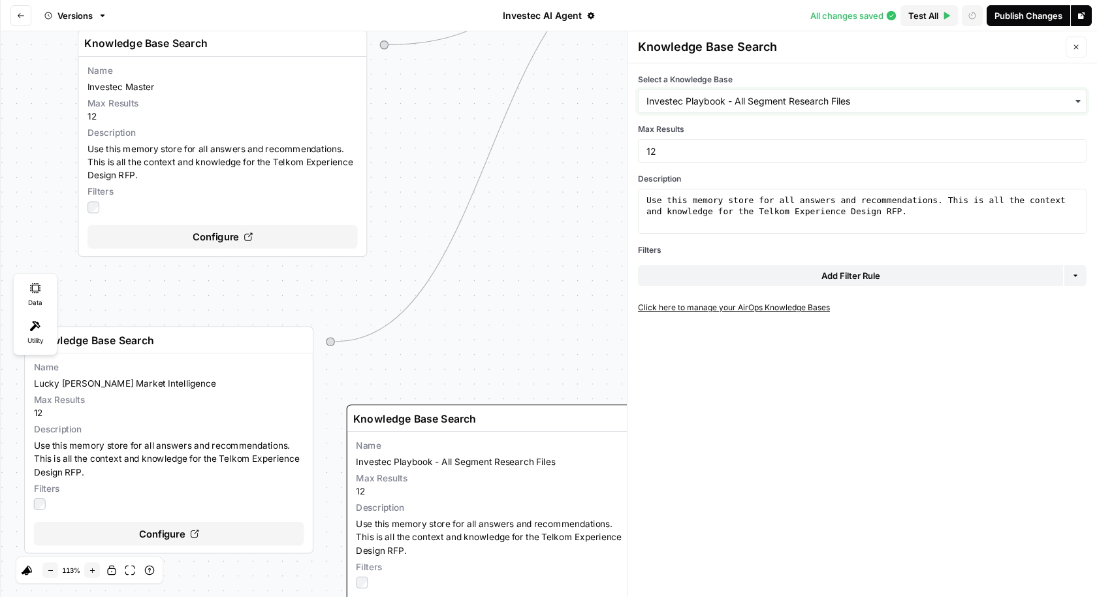
click at [748, 104] on input "Select a Knowledge Base" at bounding box center [863, 101] width 432 height 13
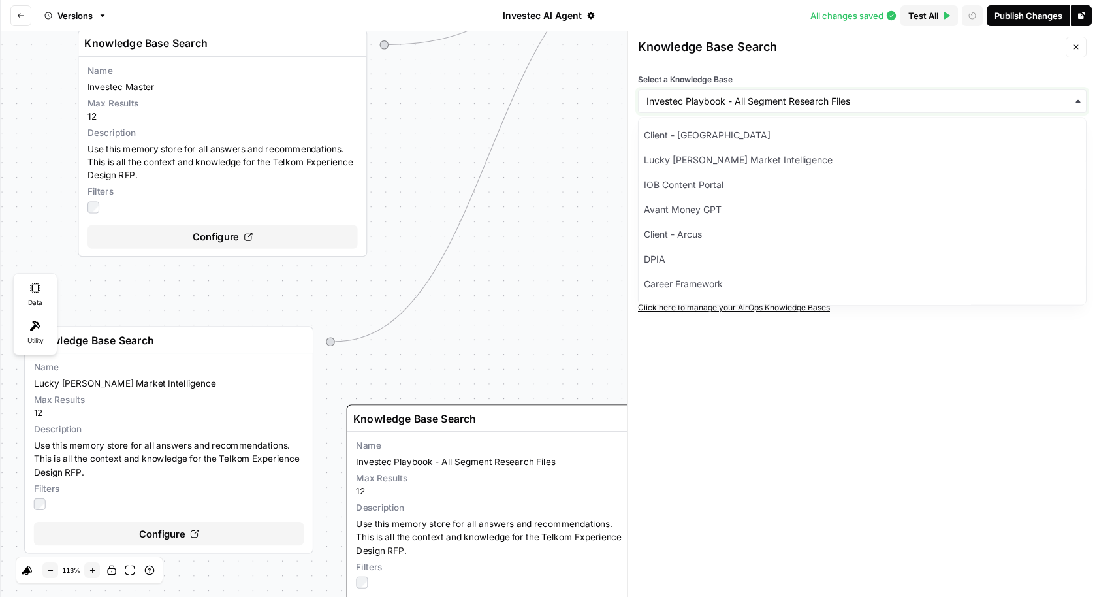
drag, startPoint x: 862, startPoint y: 101, endPoint x: 617, endPoint y: 82, distance: 246.3
click at [617, 82] on div "Variables Configure variables Set variables that can be provided to your agent …" at bounding box center [548, 314] width 1097 height 566
click at [584, 104] on div "Variables Configure variables Set variables that can be provided to your agent …" at bounding box center [548, 314] width 1097 height 566
